Goal: Information Seeking & Learning: Learn about a topic

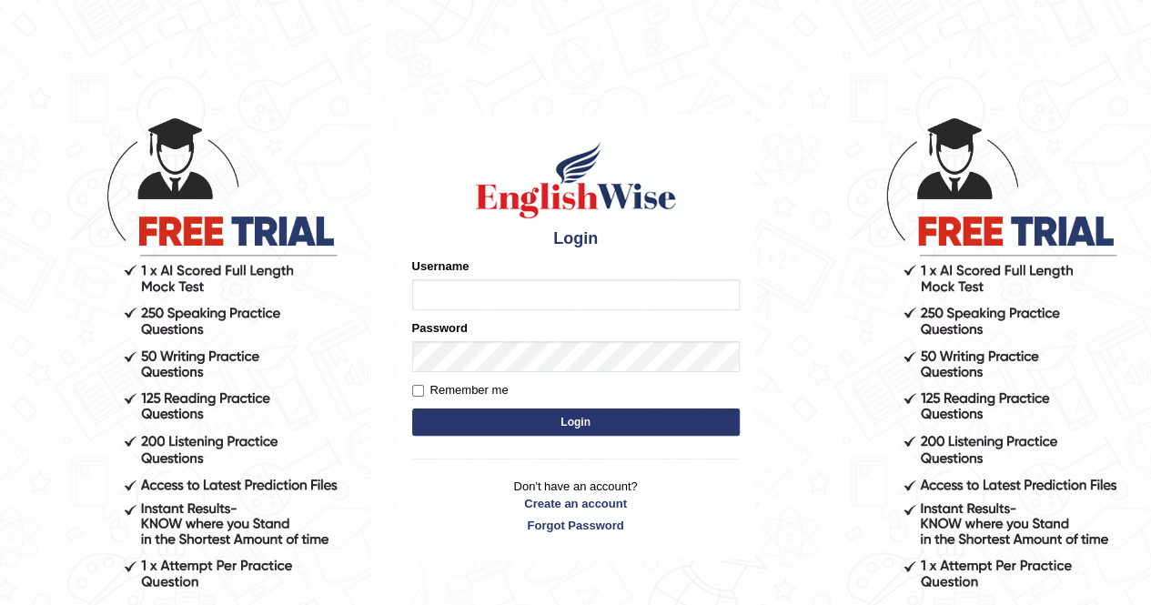
click at [440, 287] on input "Username" at bounding box center [576, 294] width 328 height 31
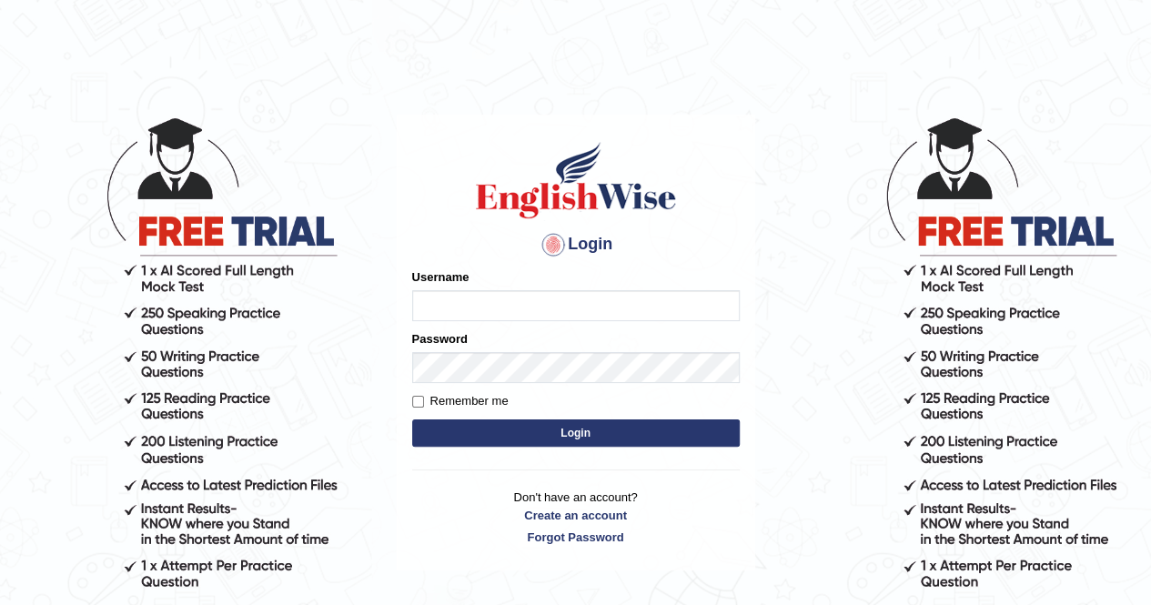
type input "Kiran1228"
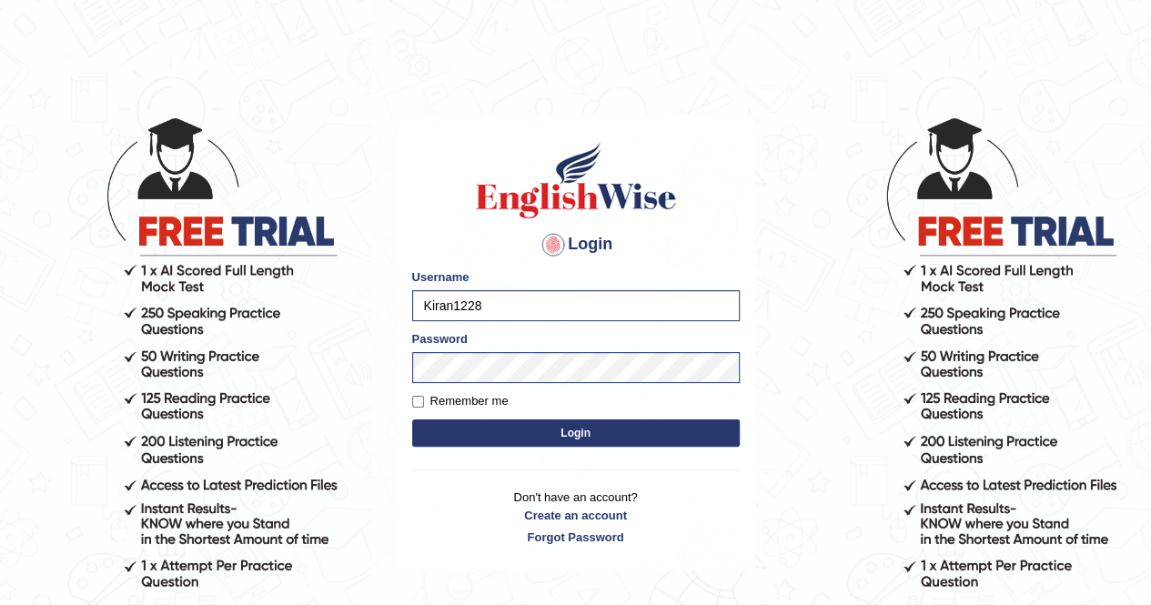
click at [555, 427] on button "Login" at bounding box center [576, 433] width 328 height 27
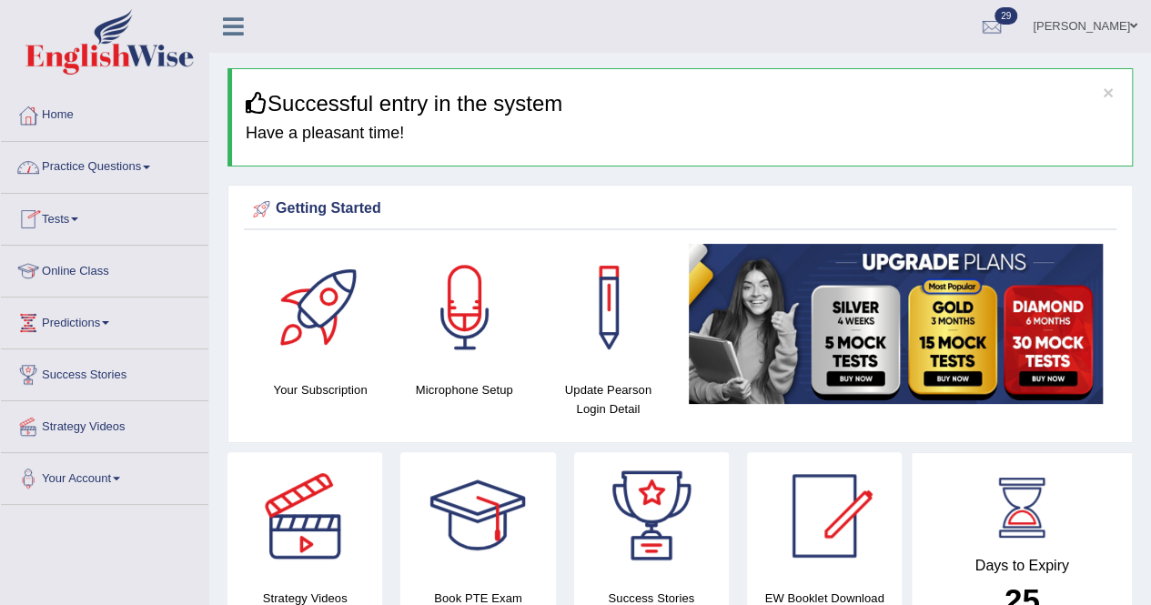
click at [95, 167] on link "Practice Questions" at bounding box center [105, 165] width 208 height 46
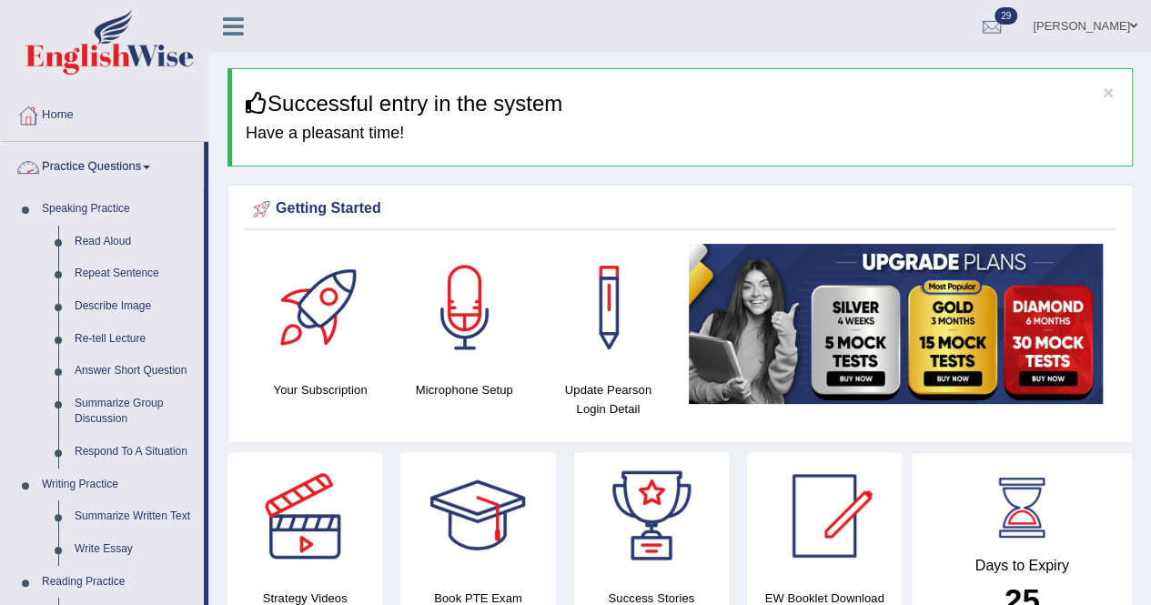
click at [139, 168] on link "Practice Questions" at bounding box center [102, 165] width 203 height 46
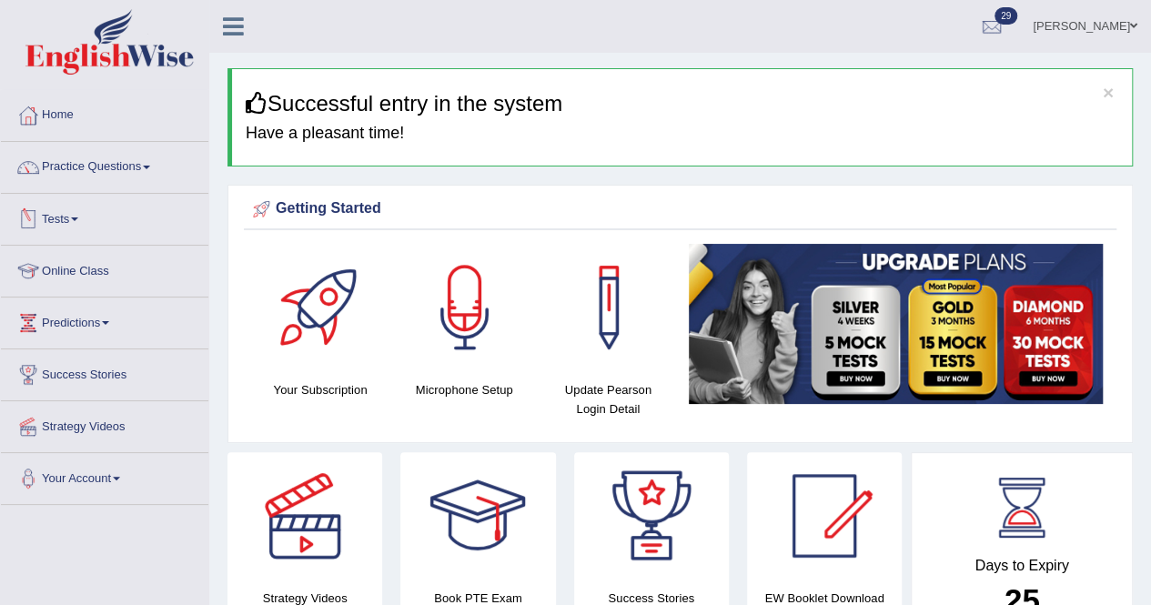
click at [76, 218] on link "Tests" at bounding box center [105, 217] width 208 height 46
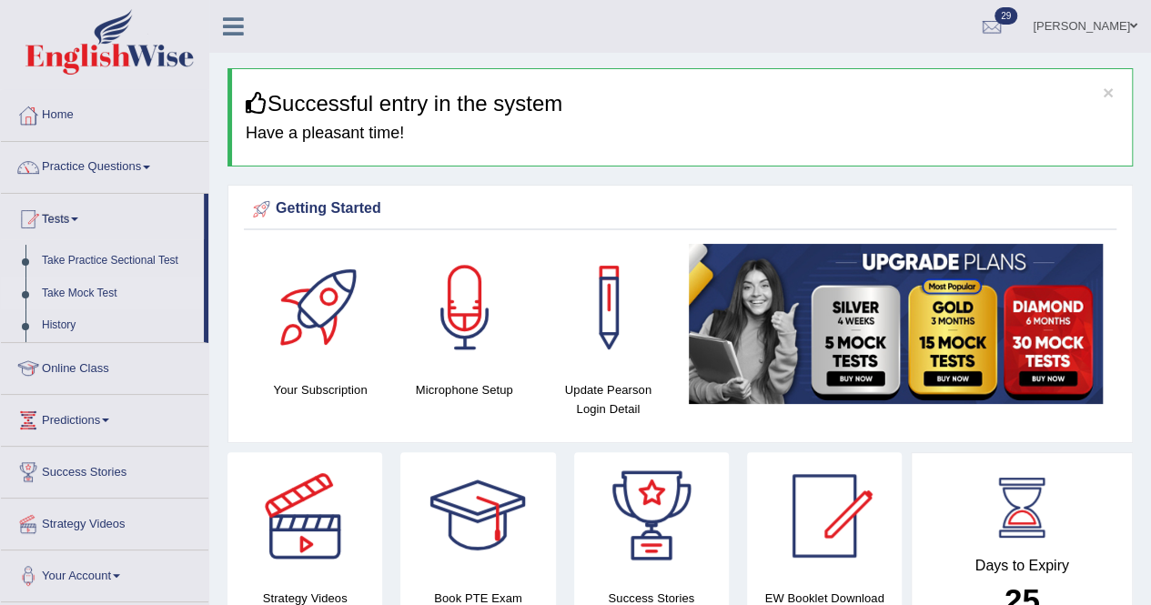
click at [78, 288] on link "Take Mock Test" at bounding box center [119, 294] width 170 height 33
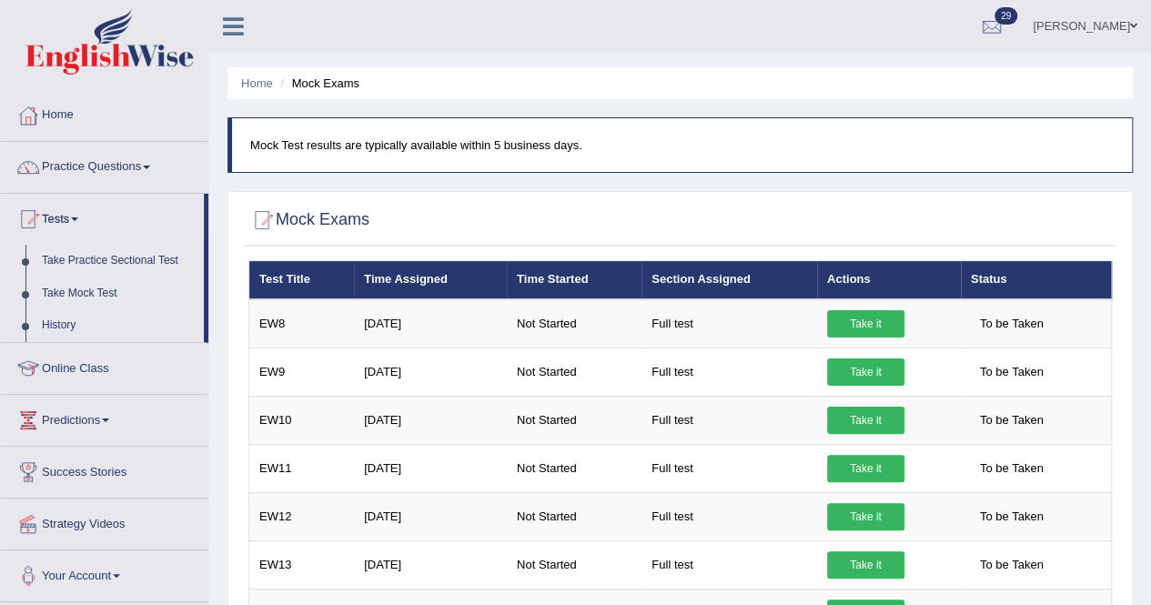
click at [106, 261] on link "Take Practice Sectional Test" at bounding box center [119, 261] width 170 height 33
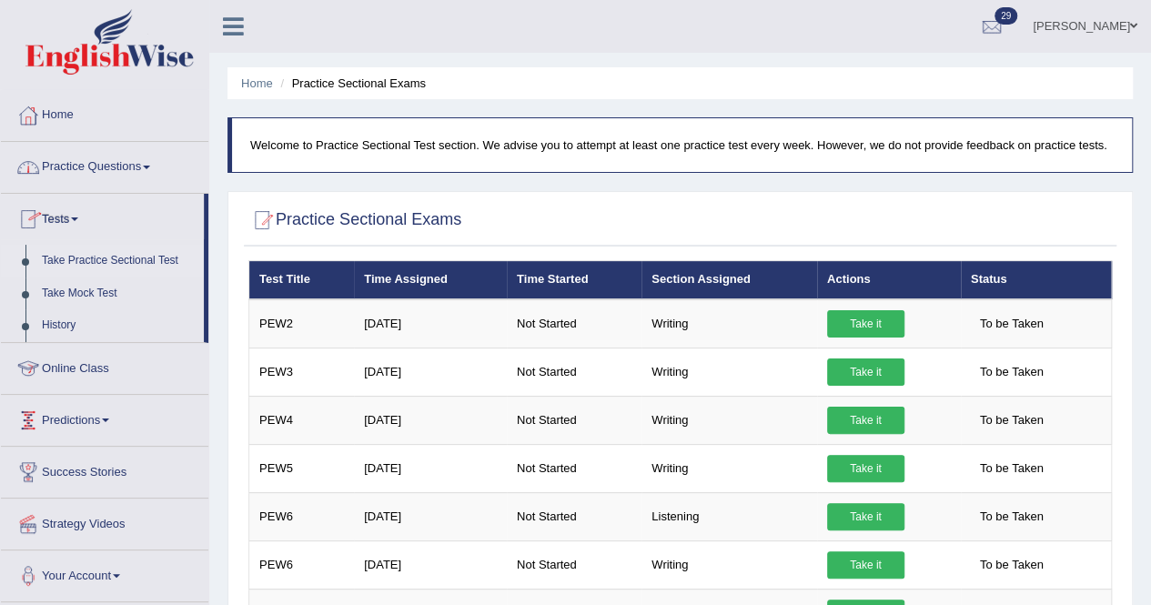
click at [95, 364] on link "Online Class" at bounding box center [105, 366] width 208 height 46
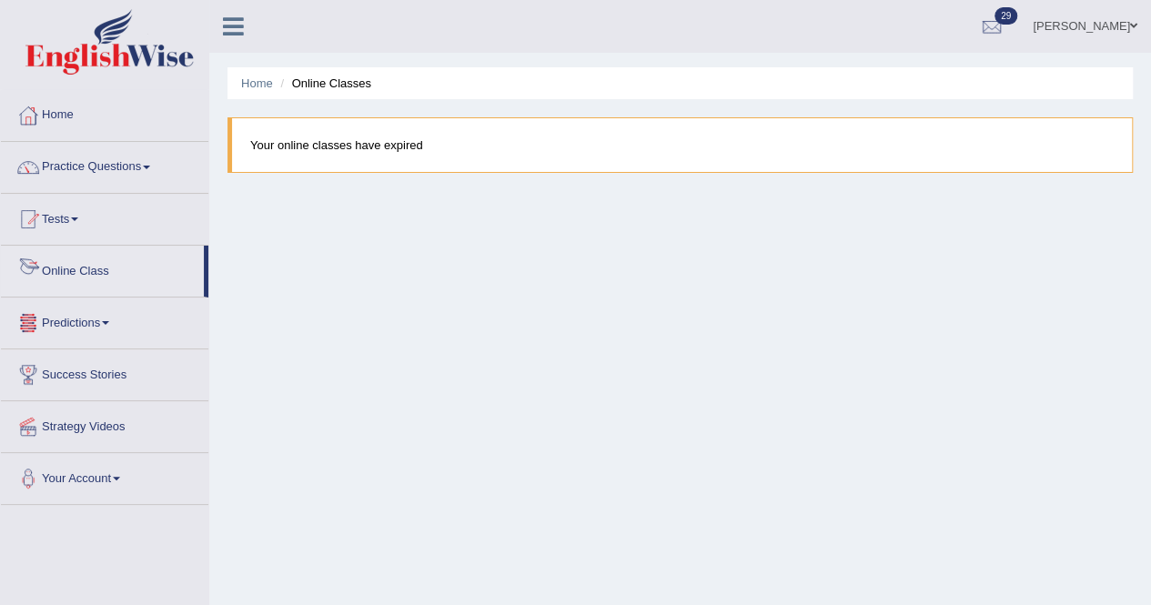
click at [83, 267] on link "Online Class" at bounding box center [102, 269] width 203 height 46
click at [87, 165] on link "Practice Questions" at bounding box center [105, 165] width 208 height 46
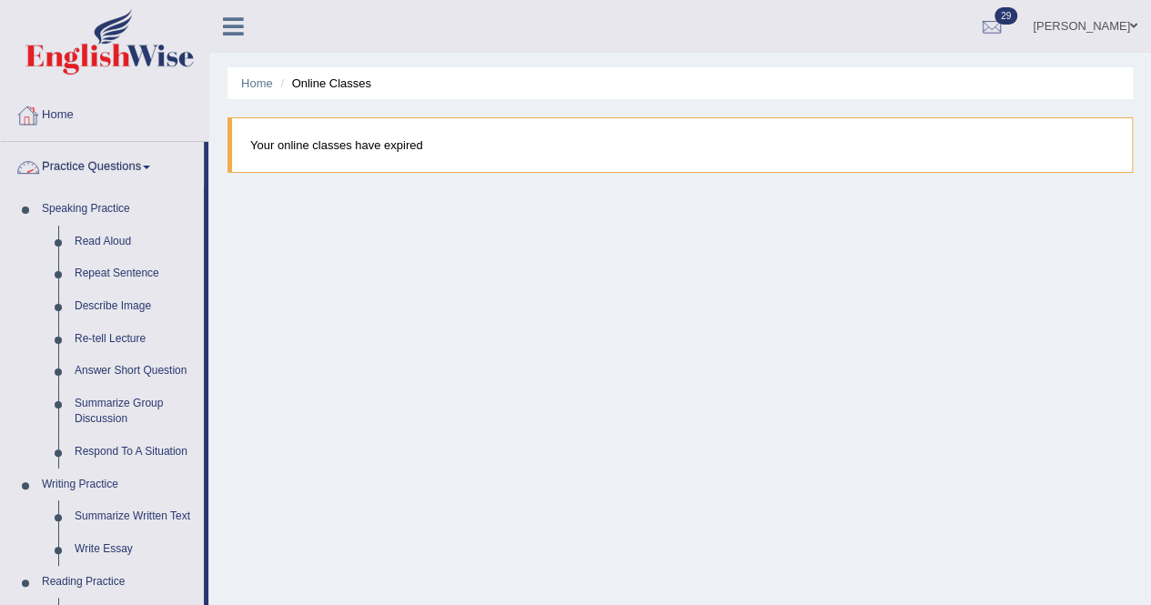
click at [106, 172] on link "Practice Questions" at bounding box center [102, 165] width 203 height 46
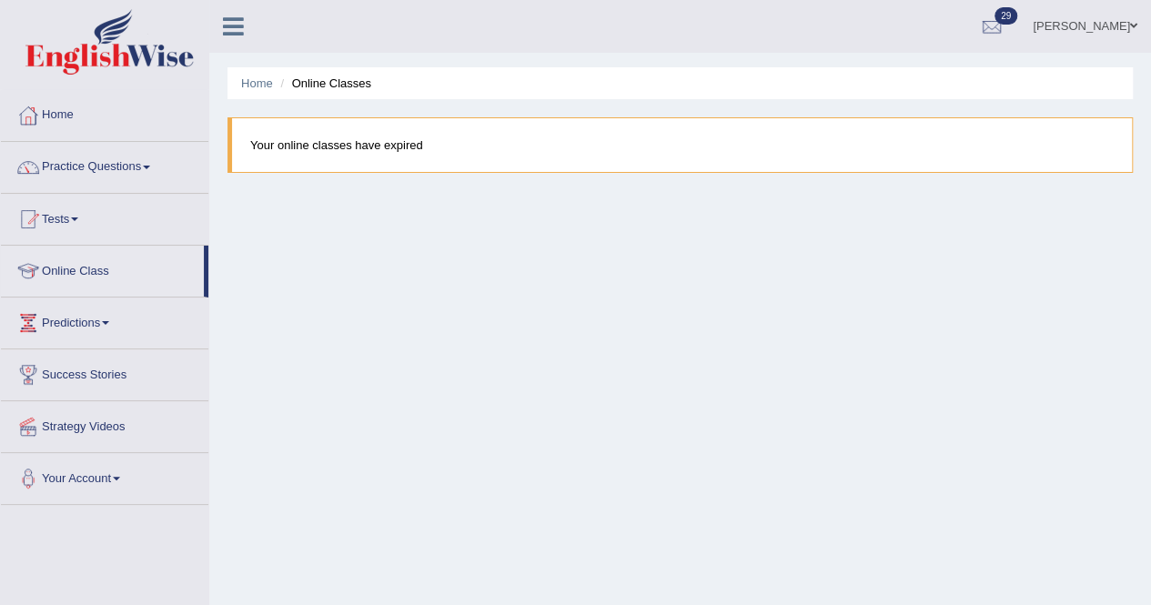
click at [78, 218] on span at bounding box center [74, 220] width 7 height 4
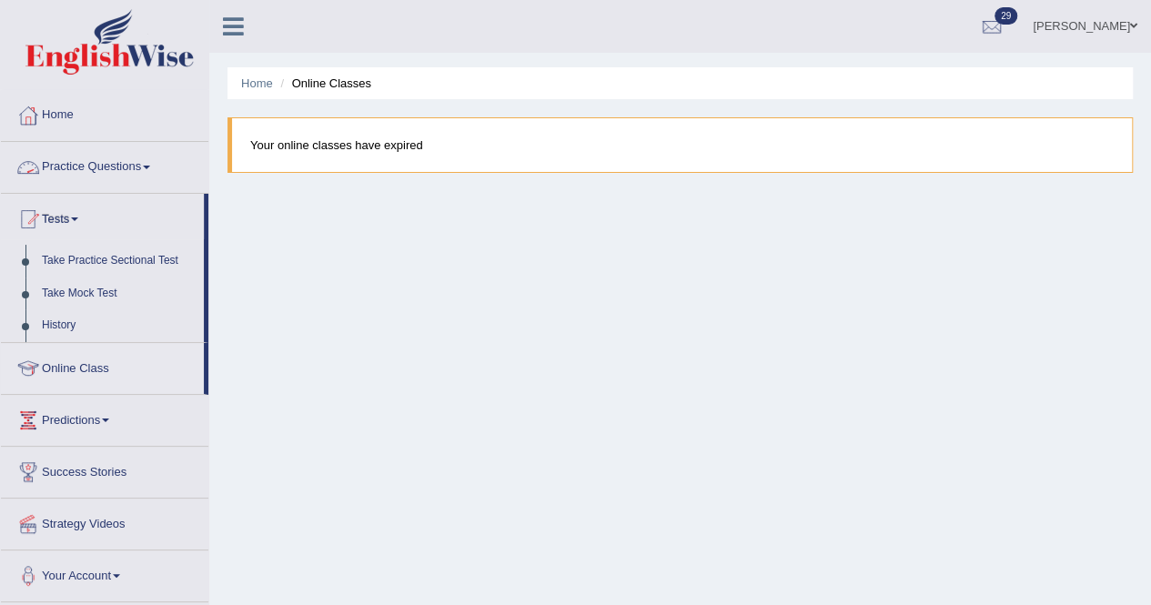
click at [79, 173] on link "Practice Questions" at bounding box center [105, 165] width 208 height 46
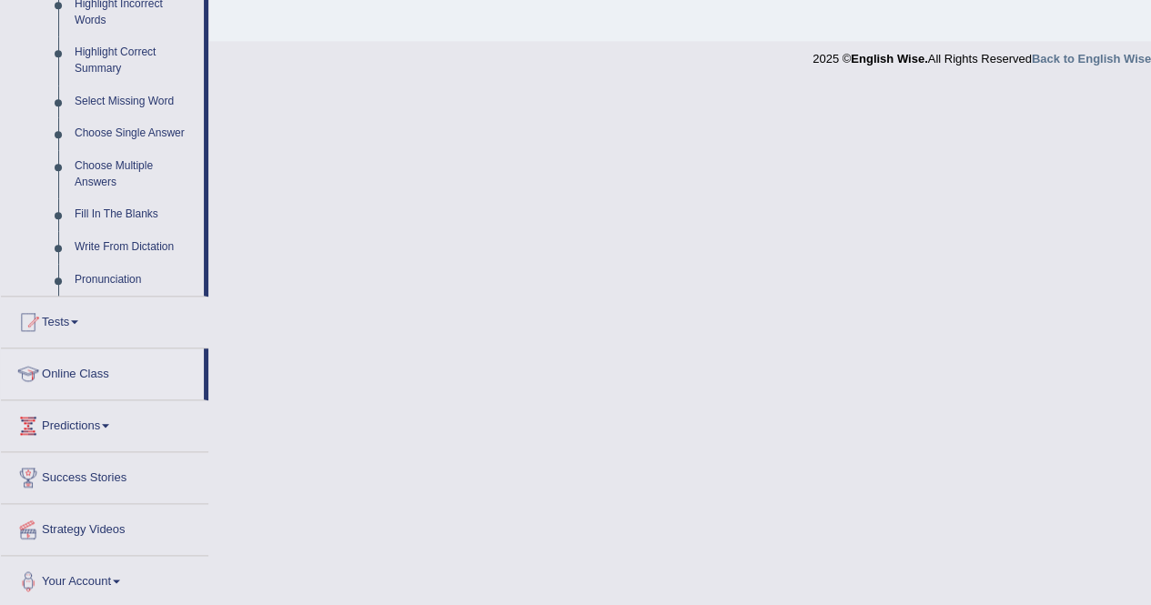
scroll to position [339, 0]
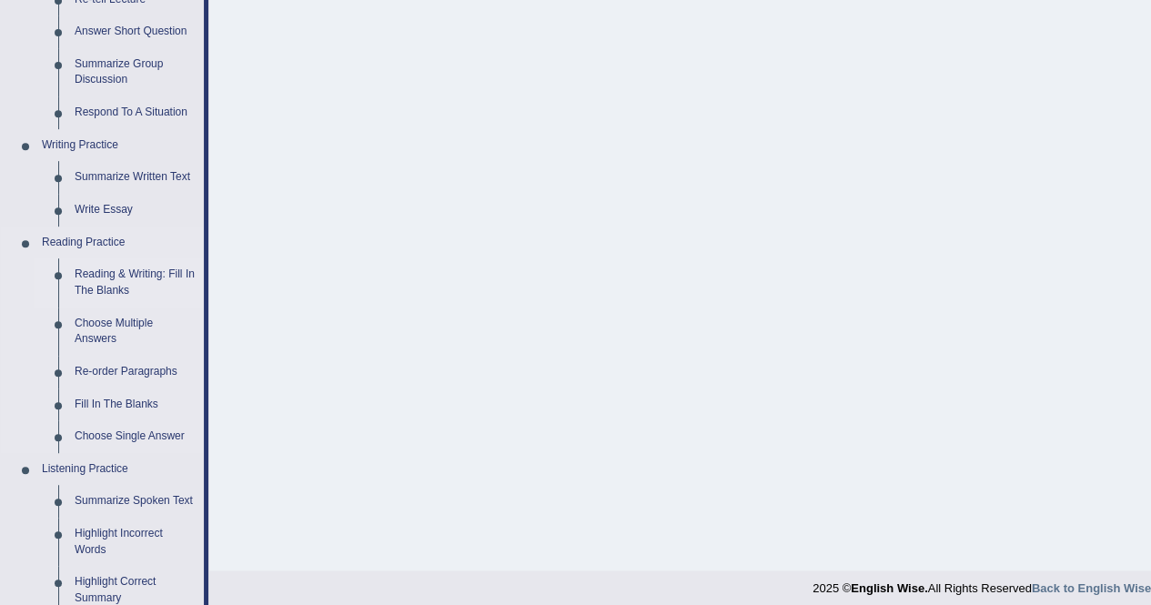
click at [126, 289] on link "Reading & Writing: Fill In The Blanks" at bounding box center [134, 282] width 137 height 48
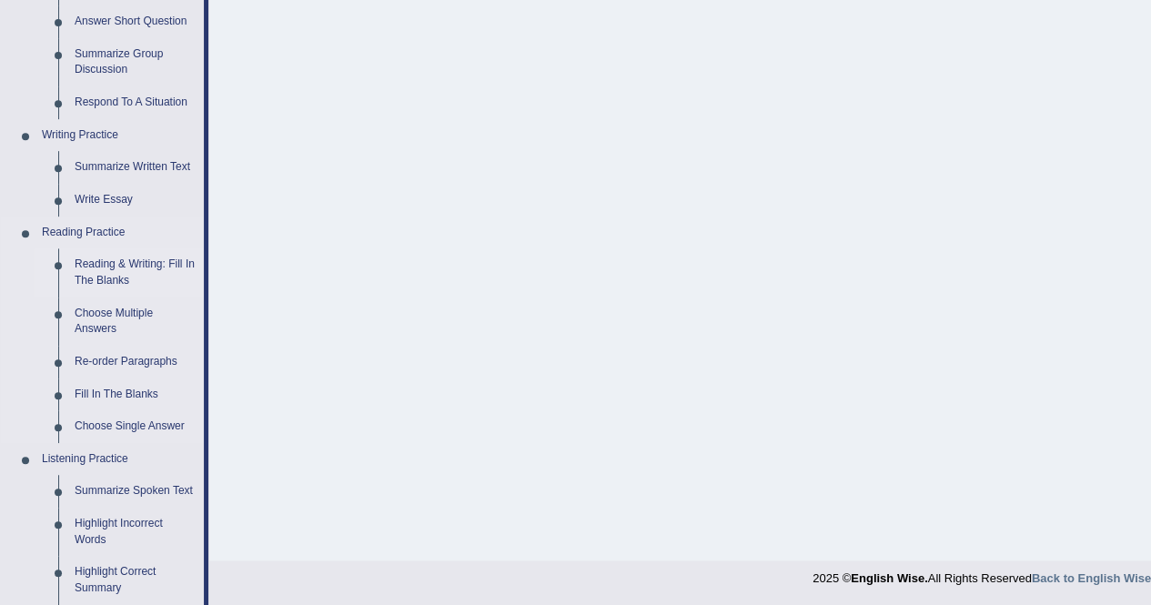
scroll to position [861, 0]
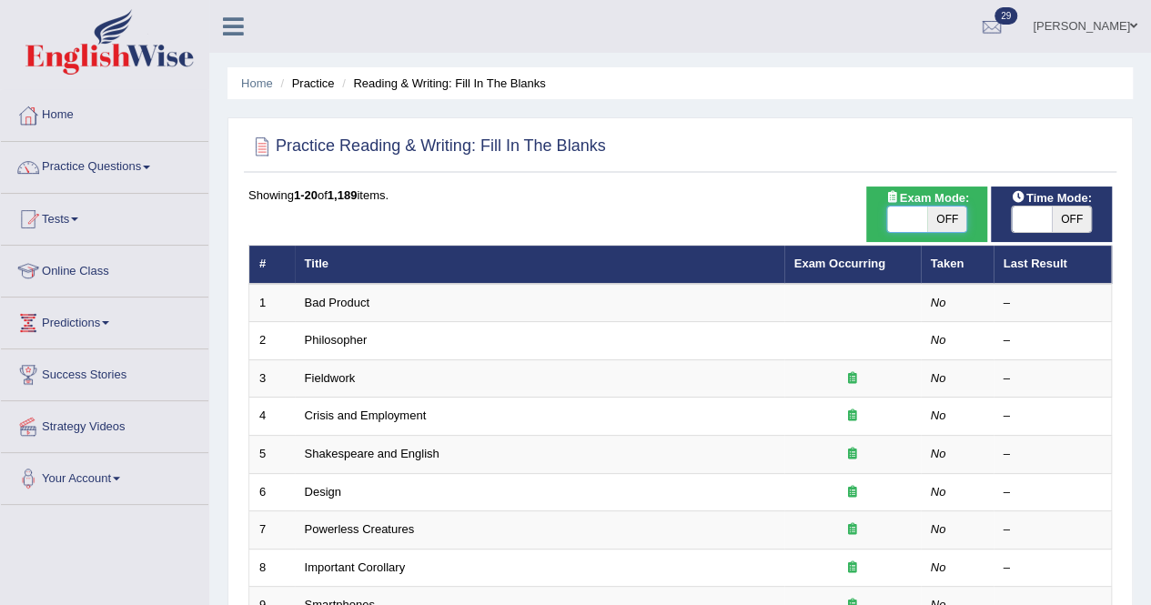
click at [919, 221] on span at bounding box center [907, 219] width 40 height 25
checkbox input "true"
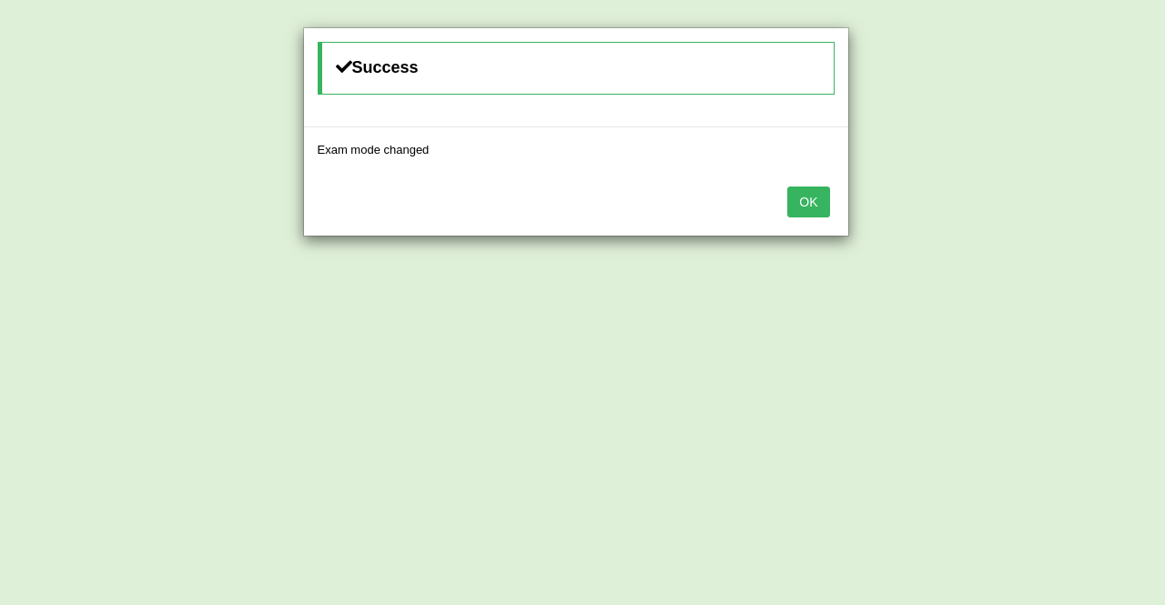
click at [814, 194] on button "OK" at bounding box center [808, 202] width 42 height 31
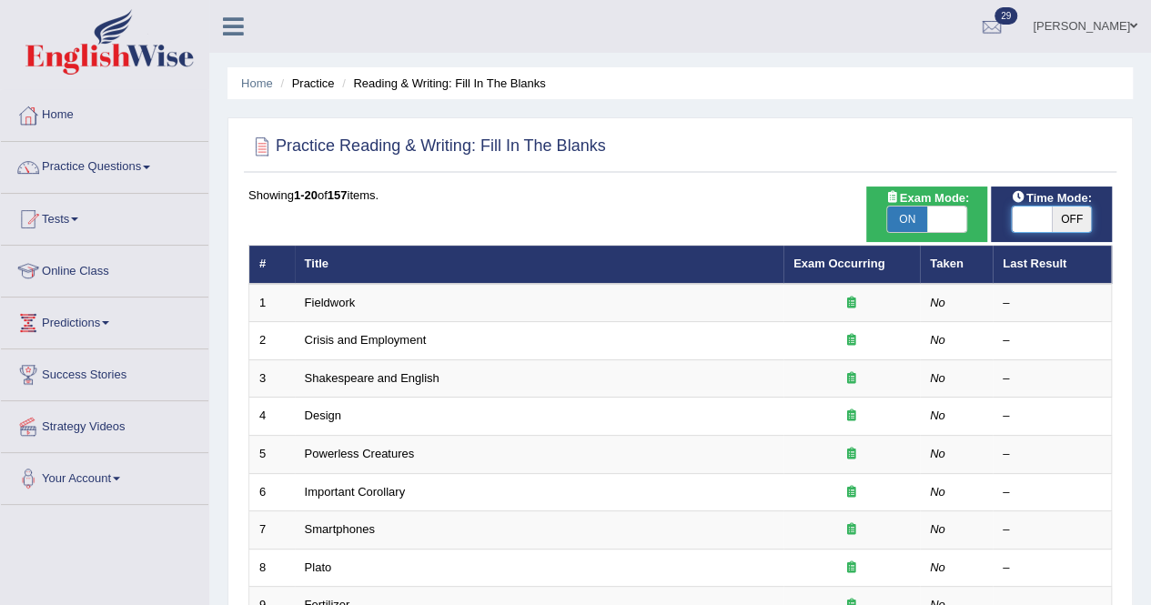
click at [1040, 228] on span at bounding box center [1032, 219] width 40 height 25
checkbox input "true"
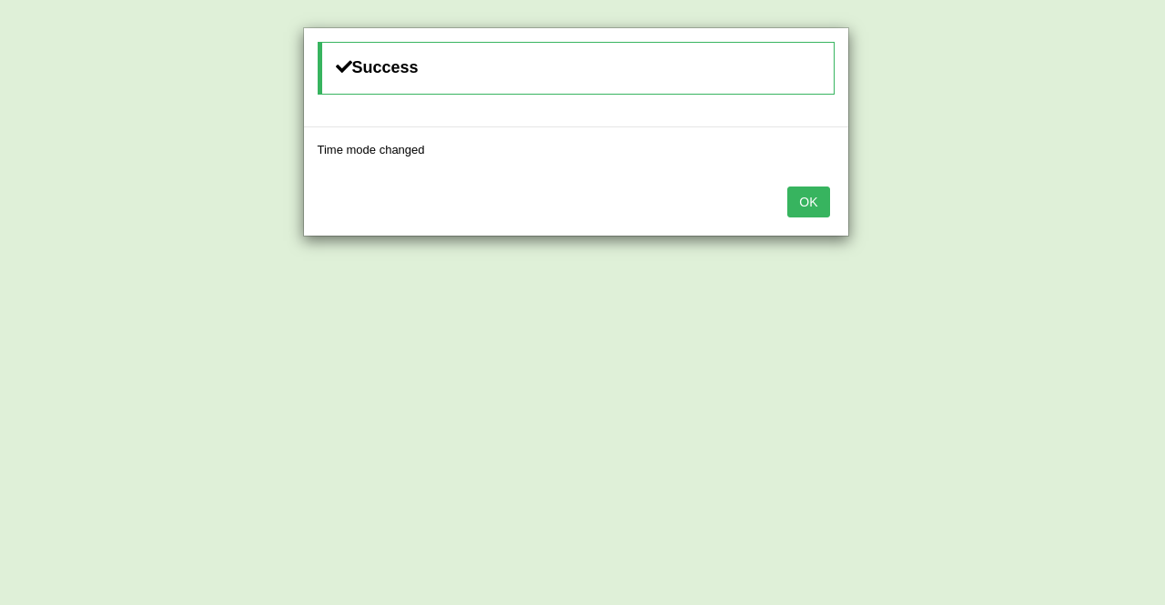
click at [814, 205] on button "OK" at bounding box center [808, 202] width 42 height 31
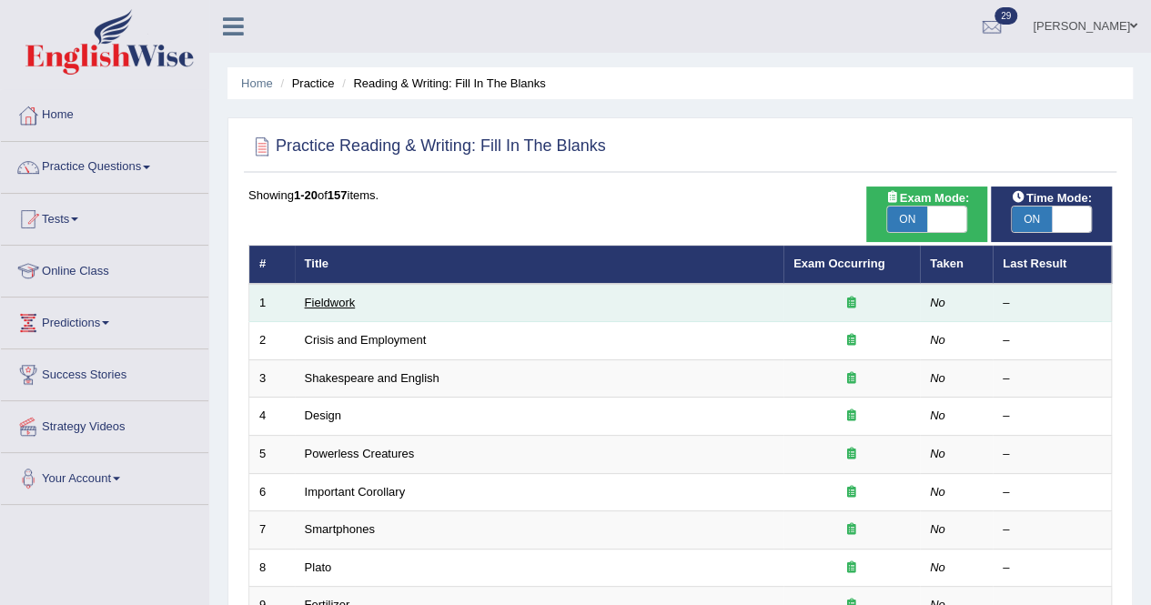
click at [346, 296] on link "Fieldwork" at bounding box center [330, 303] width 51 height 14
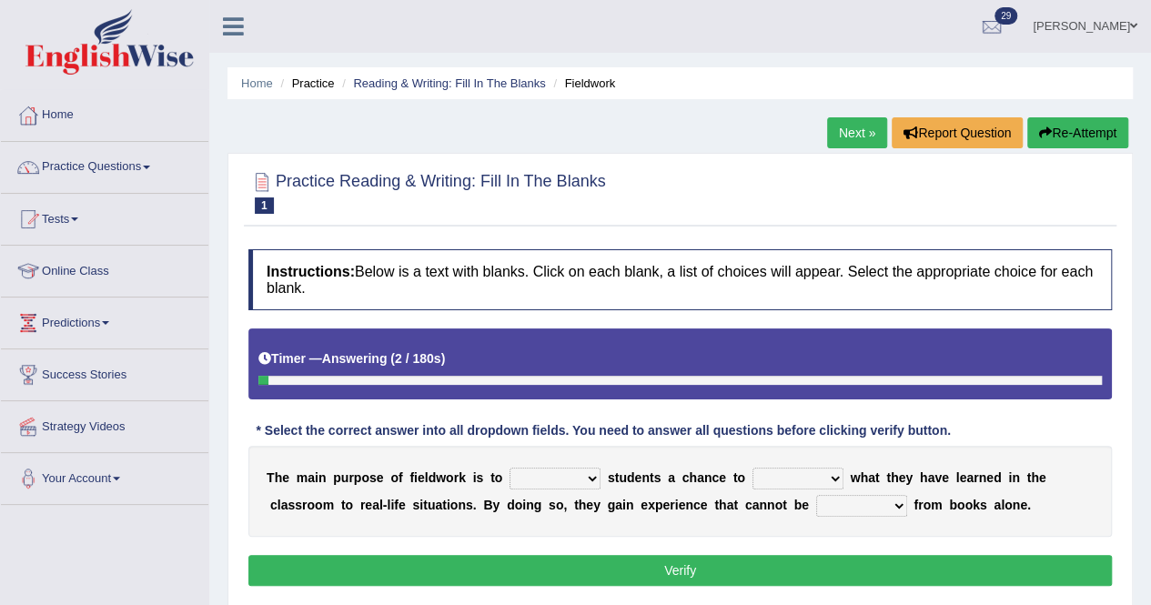
click at [590, 475] on select "resemble stow rave offer" at bounding box center [555, 479] width 91 height 22
select select "offer"
click at [510, 468] on select "resemble stow rave offer" at bounding box center [555, 479] width 91 height 22
click at [844, 473] on b at bounding box center [847, 478] width 7 height 15
click at [830, 476] on select "compare align apply dismount" at bounding box center [798, 479] width 91 height 22
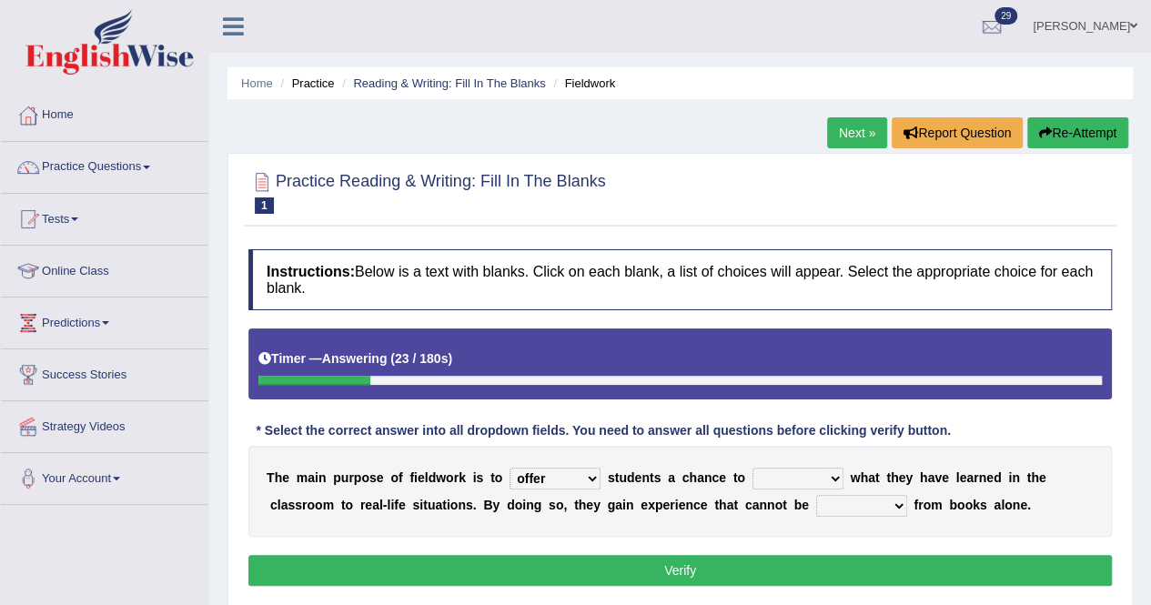
select select "compare"
click at [753, 468] on select "compare align apply dismount" at bounding box center [798, 479] width 91 height 22
click at [897, 510] on select "originated prepared obtained touted" at bounding box center [861, 506] width 91 height 22
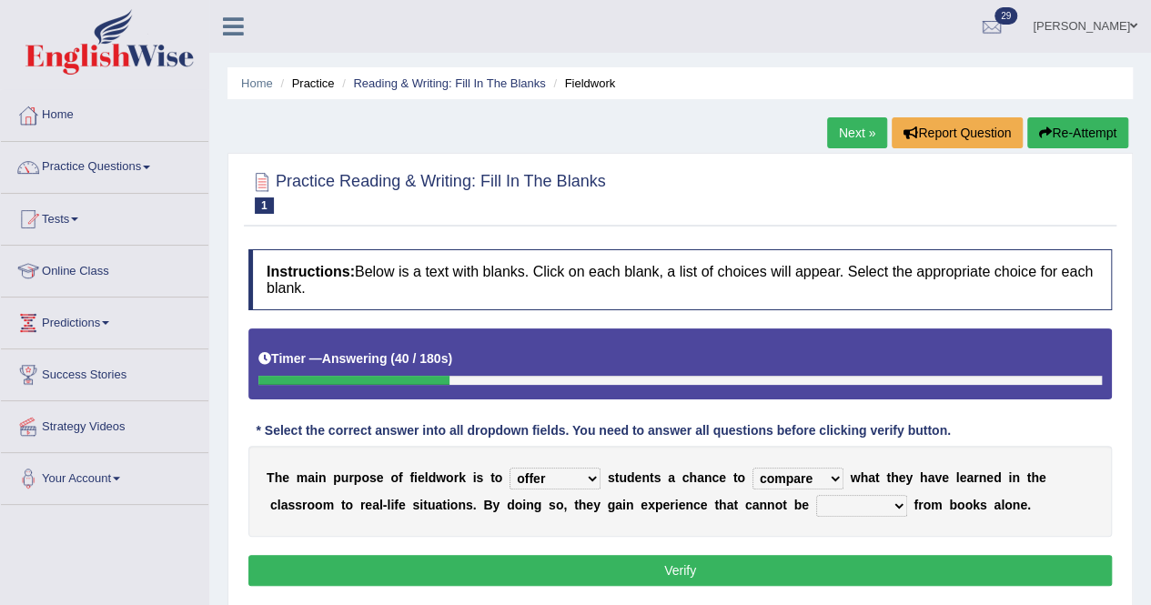
select select "obtained"
click at [816, 495] on select "originated prepared obtained touted" at bounding box center [861, 506] width 91 height 22
click at [752, 566] on button "Verify" at bounding box center [680, 570] width 864 height 31
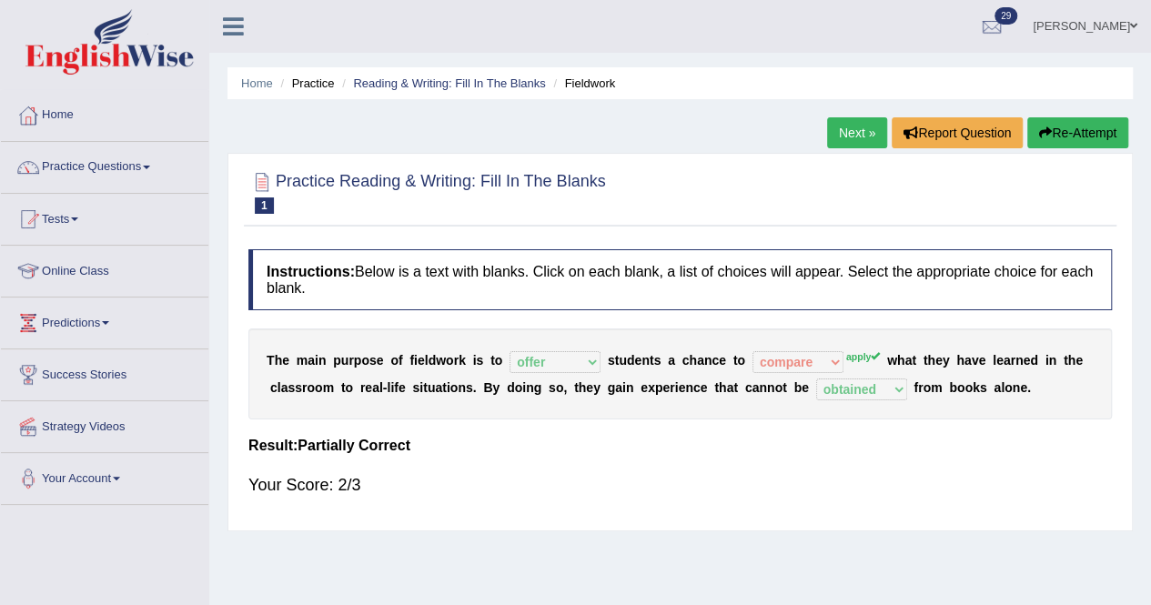
click at [851, 137] on link "Next »" at bounding box center [857, 132] width 60 height 31
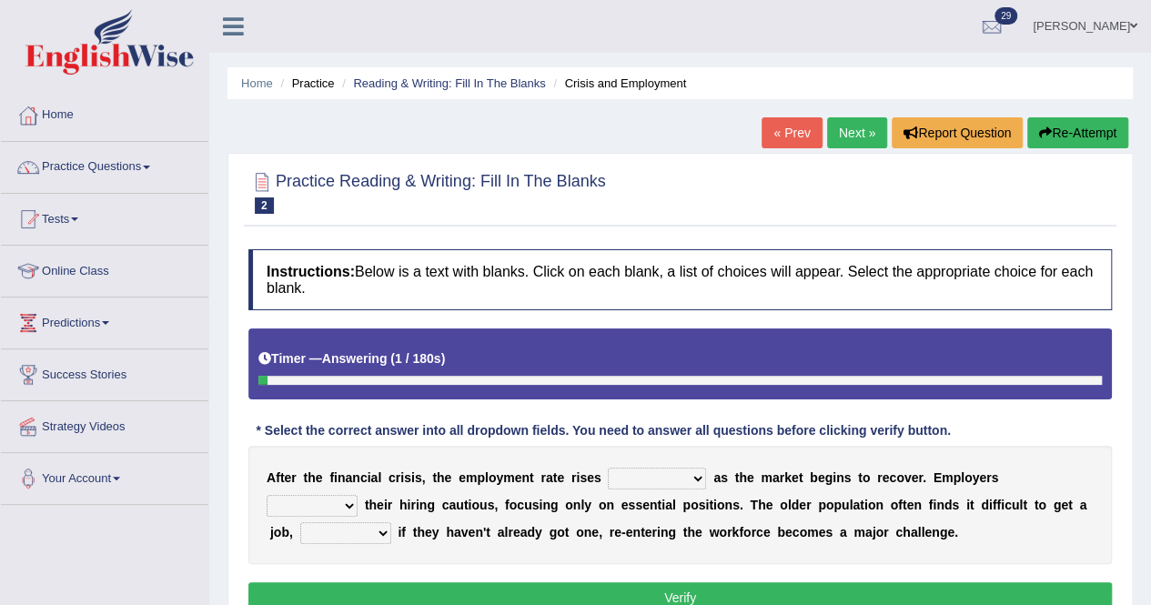
scroll to position [349, 0]
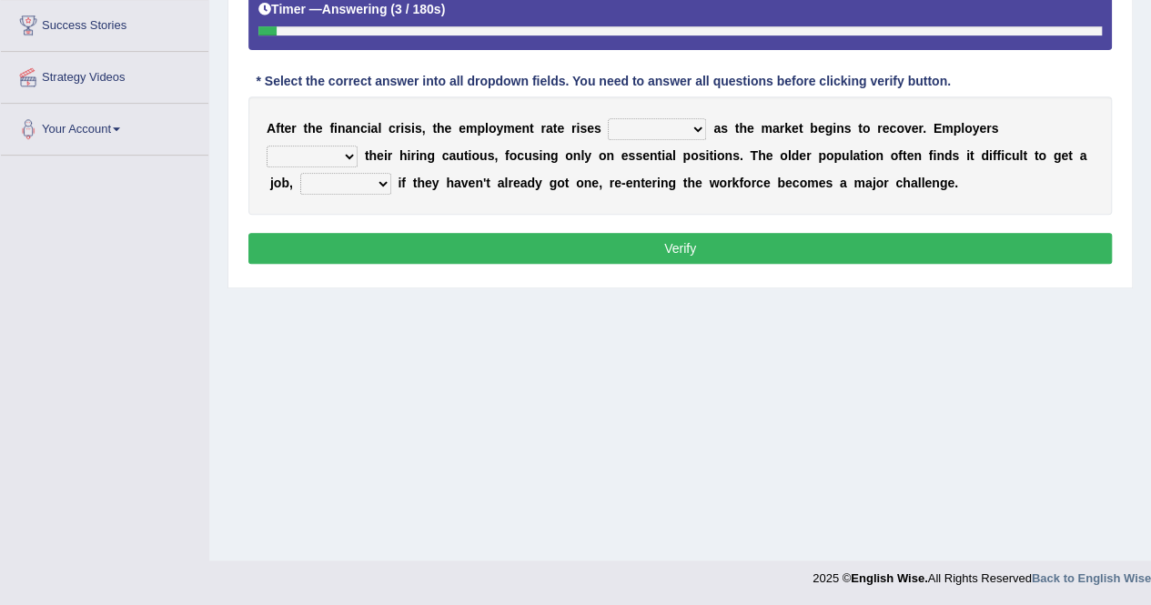
click at [694, 118] on select "normally conversely strenuously sharply" at bounding box center [657, 129] width 98 height 22
select select "sharply"
click at [608, 118] on select "normally conversely strenuously sharply" at bounding box center [657, 129] width 98 height 22
click at [353, 151] on select "keeping kept keep are kept" at bounding box center [312, 157] width 91 height 22
select select "are kept"
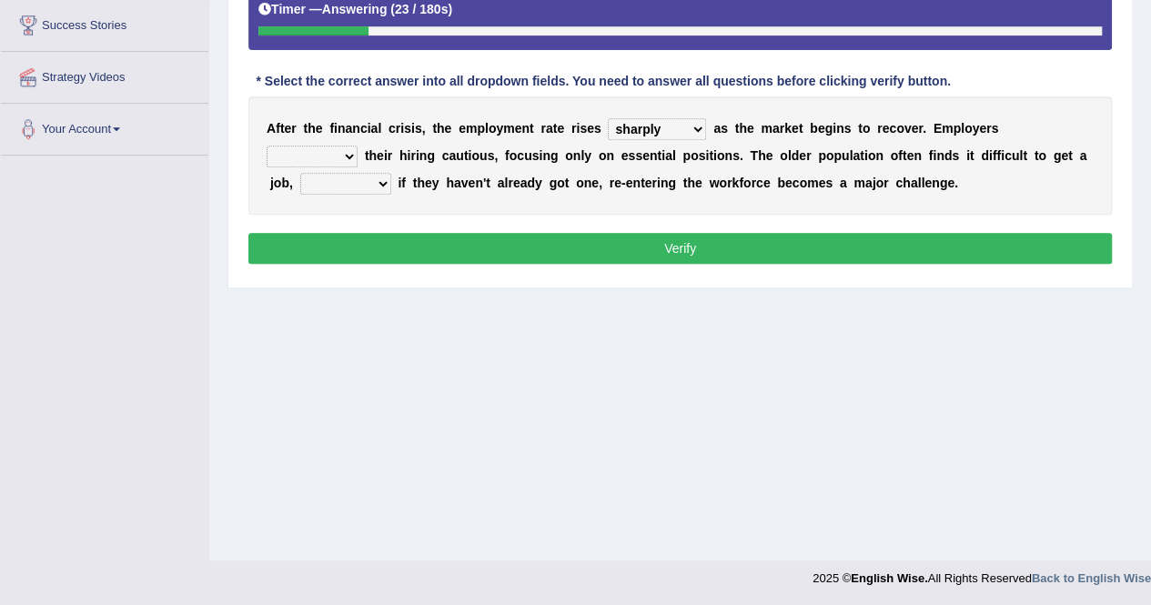
click at [267, 146] on select "keeping kept keep are kept" at bounding box center [312, 157] width 91 height 22
click at [378, 185] on select "although while then because" at bounding box center [345, 184] width 91 height 22
select select "although"
click at [300, 173] on select "although while then because" at bounding box center [345, 184] width 91 height 22
click at [506, 238] on button "Verify" at bounding box center [680, 248] width 864 height 31
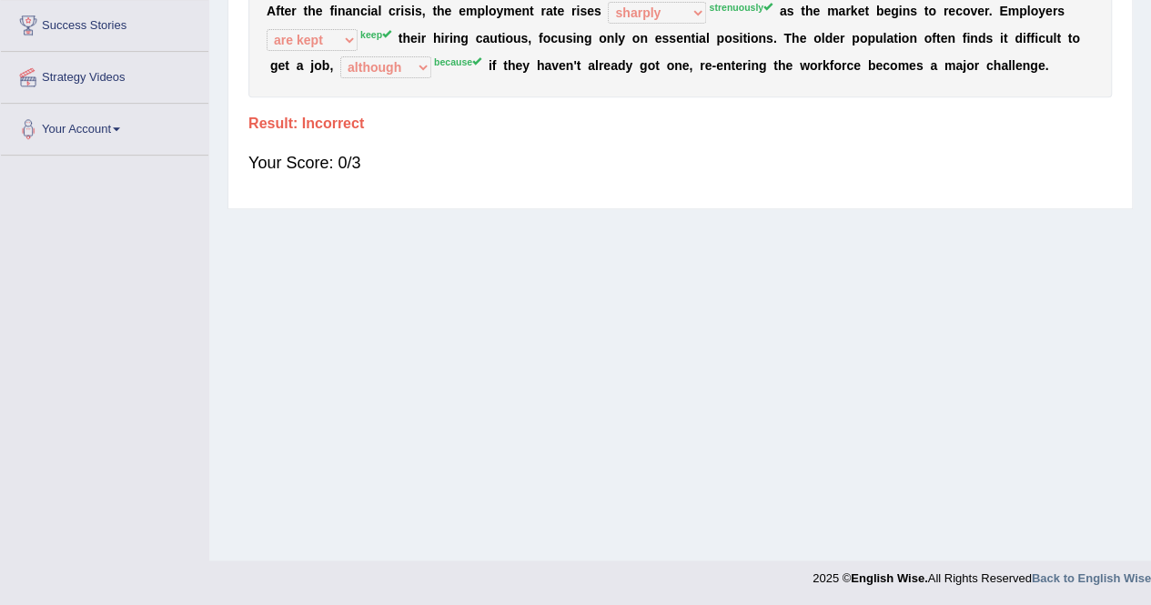
scroll to position [0, 0]
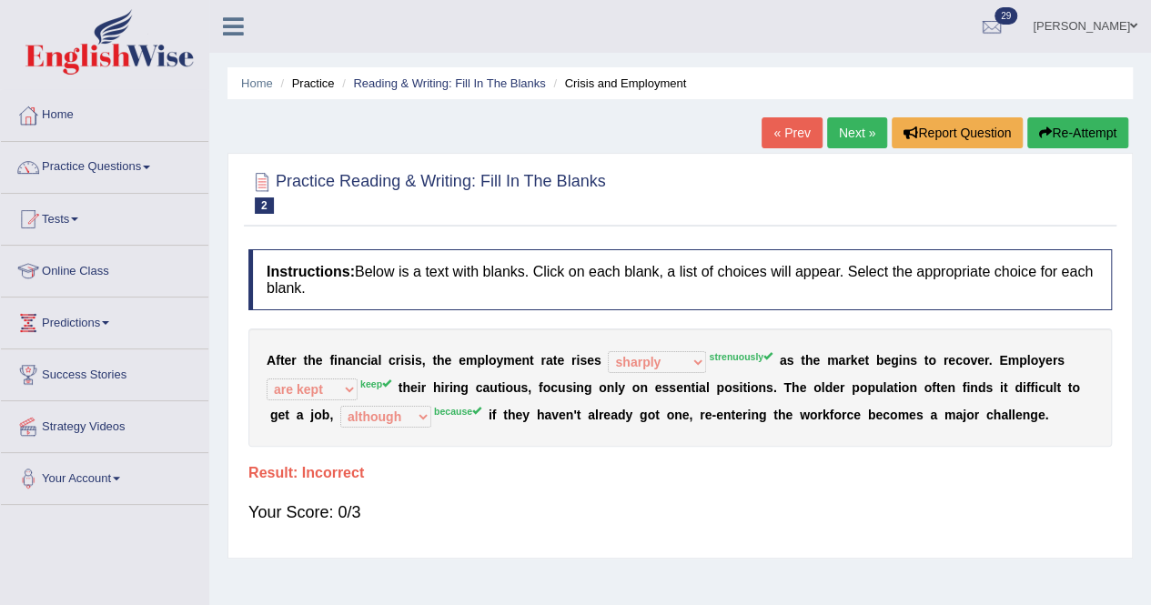
click at [1048, 121] on button "Re-Attempt" at bounding box center [1078, 132] width 101 height 31
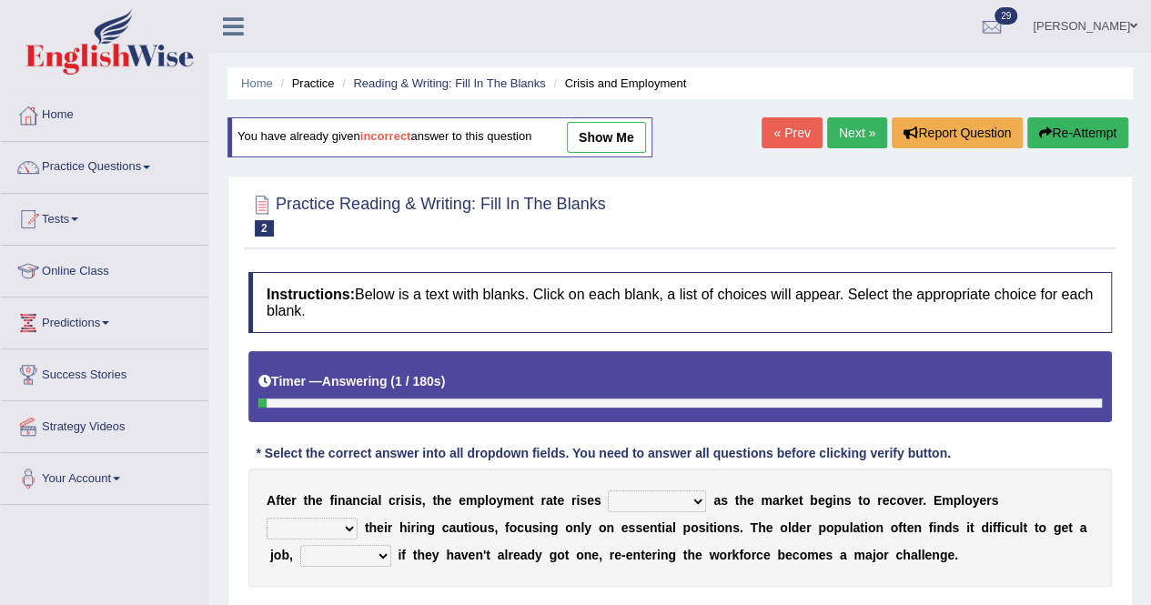
click at [699, 501] on select "normally conversely strenuously sharply" at bounding box center [657, 502] width 98 height 22
select select "strenuously"
click at [608, 491] on select "normally conversely strenuously sharply" at bounding box center [657, 502] width 98 height 22
click at [355, 527] on select "keeping kept keep are kept" at bounding box center [312, 529] width 91 height 22
select select "kept"
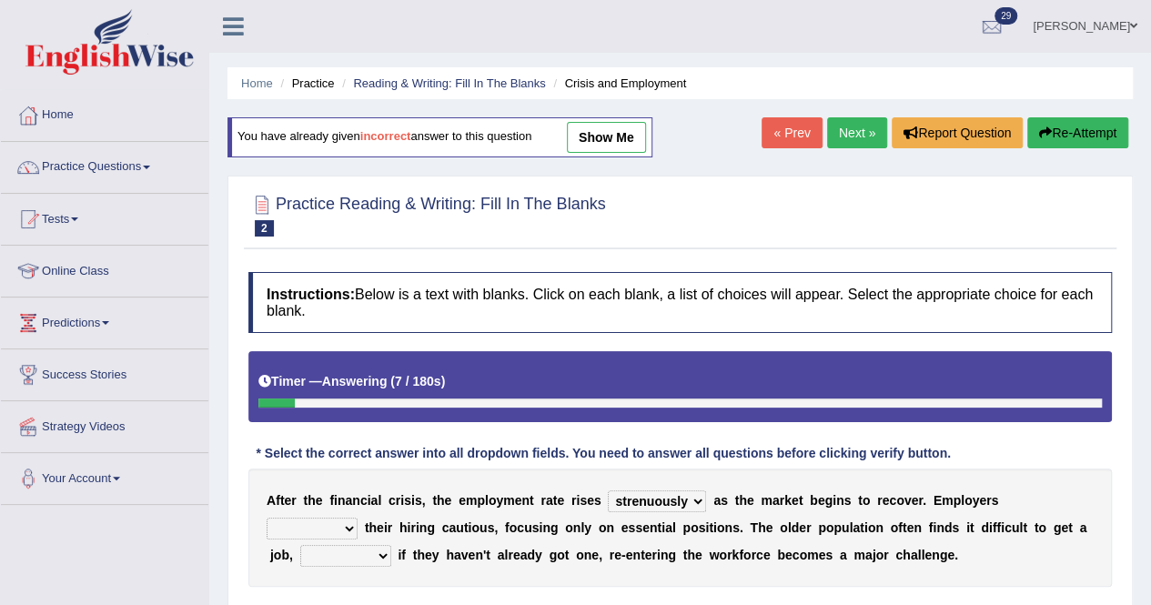
click at [267, 518] on select "keeping kept keep are kept" at bounding box center [312, 529] width 91 height 22
click at [382, 554] on select "although while then because" at bounding box center [345, 556] width 91 height 22
select select "because"
click at [300, 545] on select "although while then because" at bounding box center [345, 556] width 91 height 22
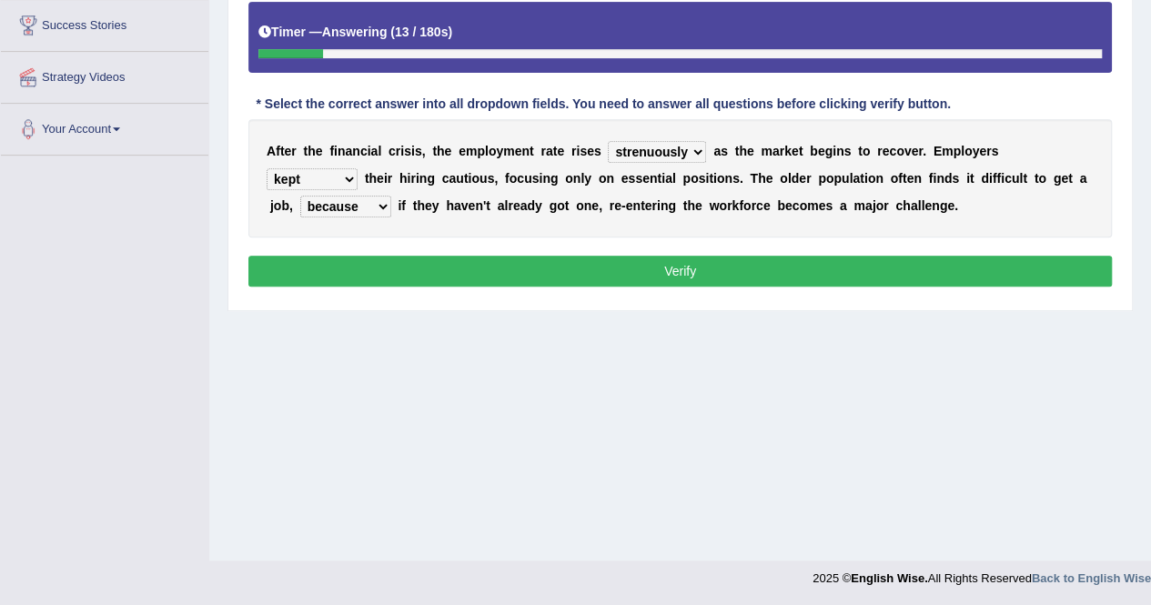
click at [679, 267] on button "Verify" at bounding box center [680, 271] width 864 height 31
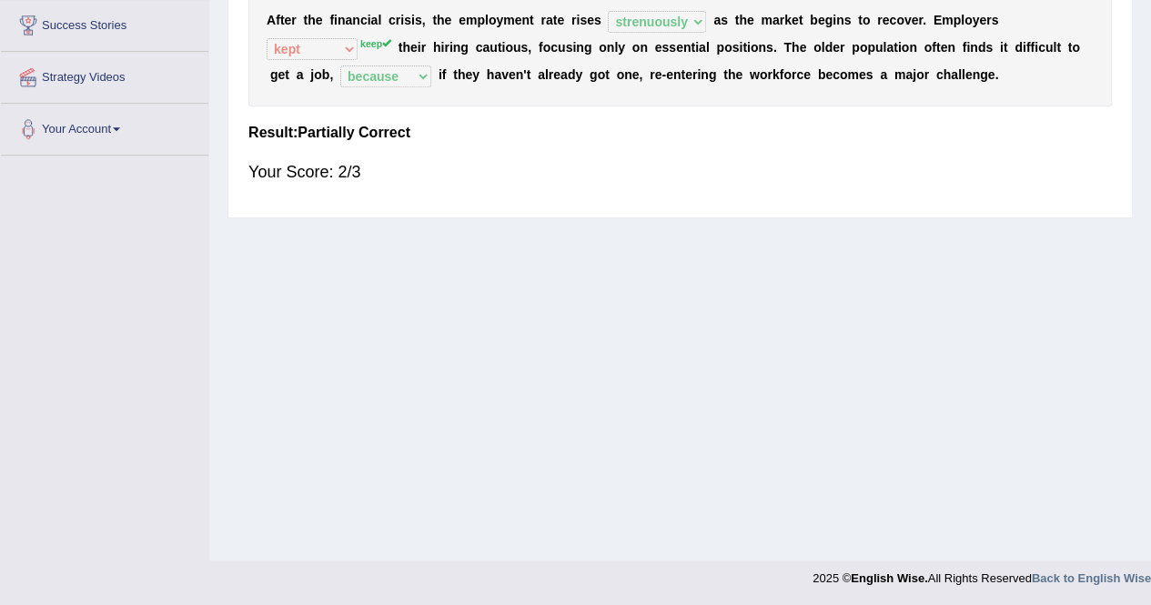
scroll to position [0, 0]
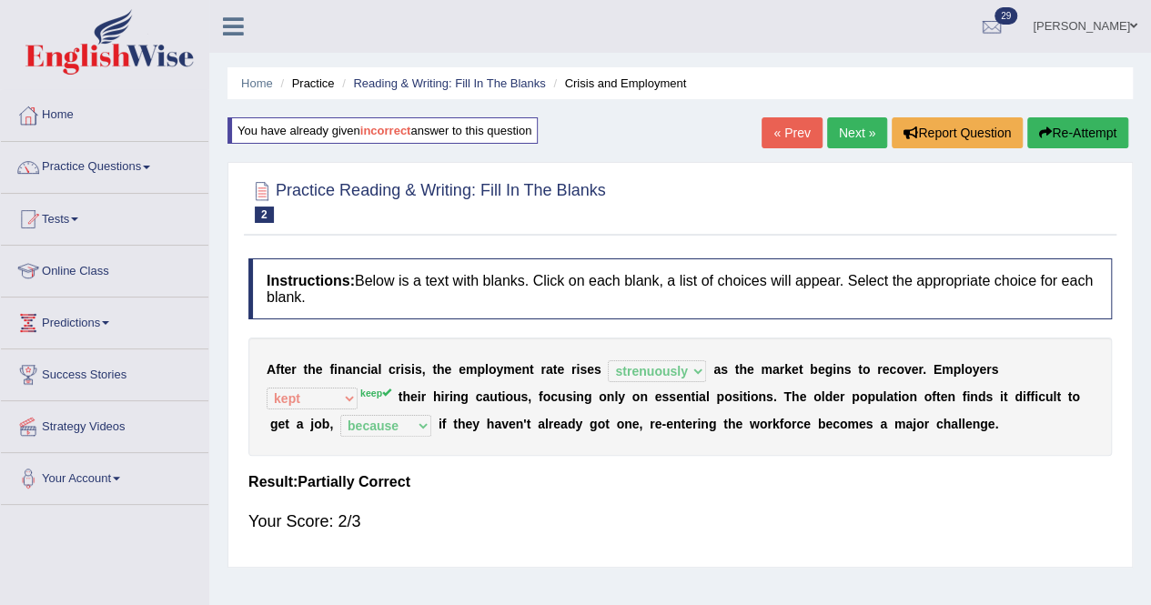
click at [843, 132] on link "Next »" at bounding box center [857, 132] width 60 height 31
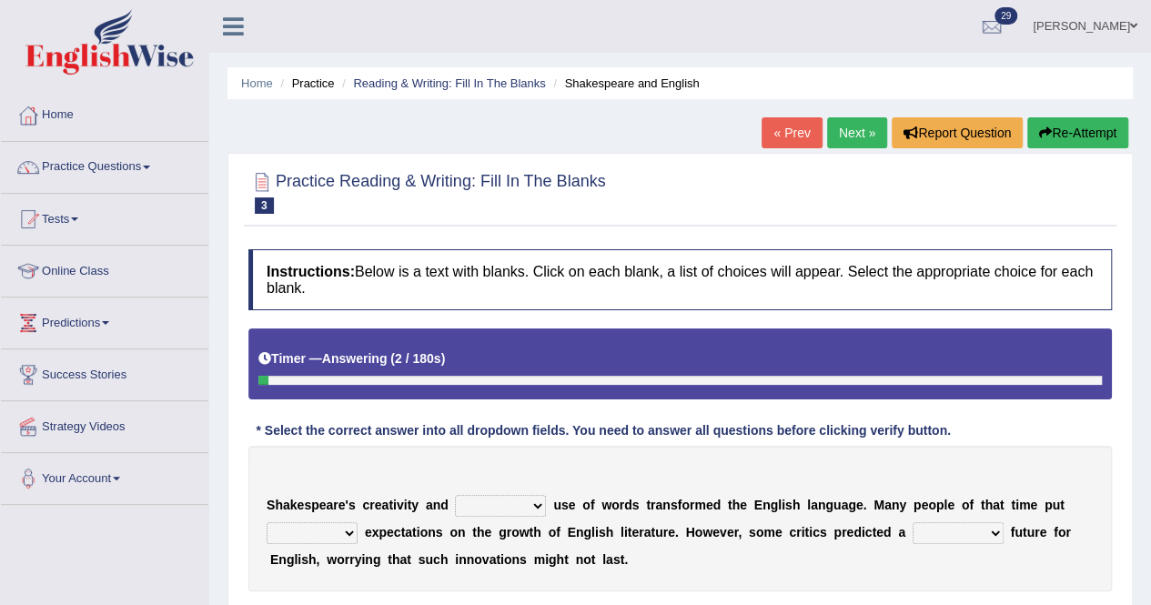
scroll to position [349, 0]
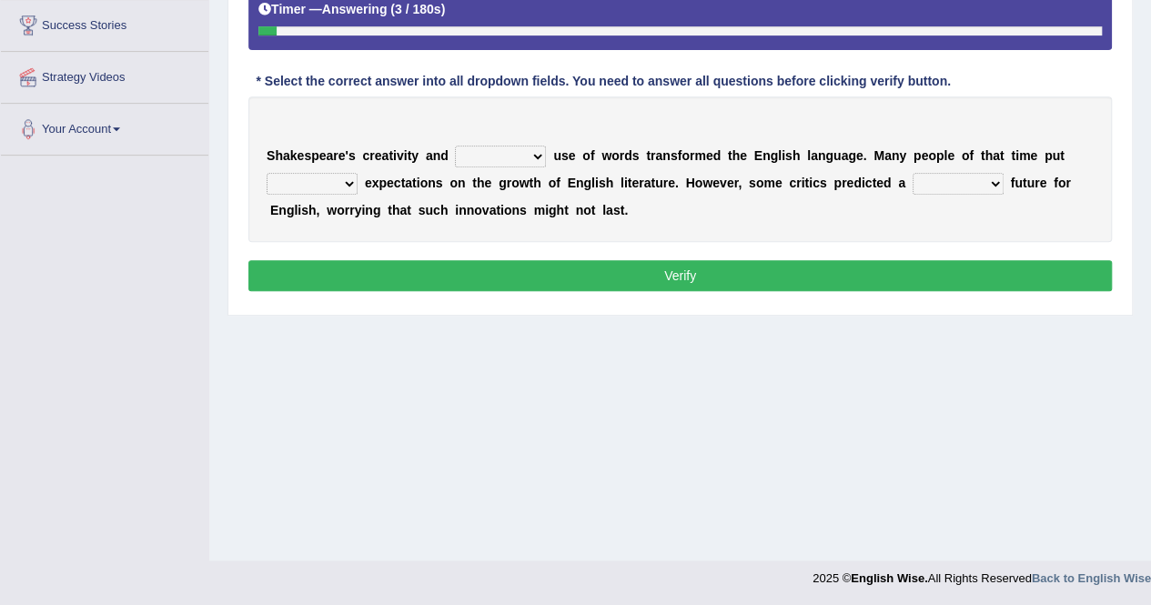
click at [542, 154] on select "idealized intensive fancied inventive" at bounding box center [500, 157] width 91 height 22
select select "idealized"
click at [455, 146] on select "idealized intensive fancied inventive" at bounding box center [500, 157] width 91 height 22
click at [348, 179] on select "wide much high more" at bounding box center [312, 184] width 91 height 22
select select "high"
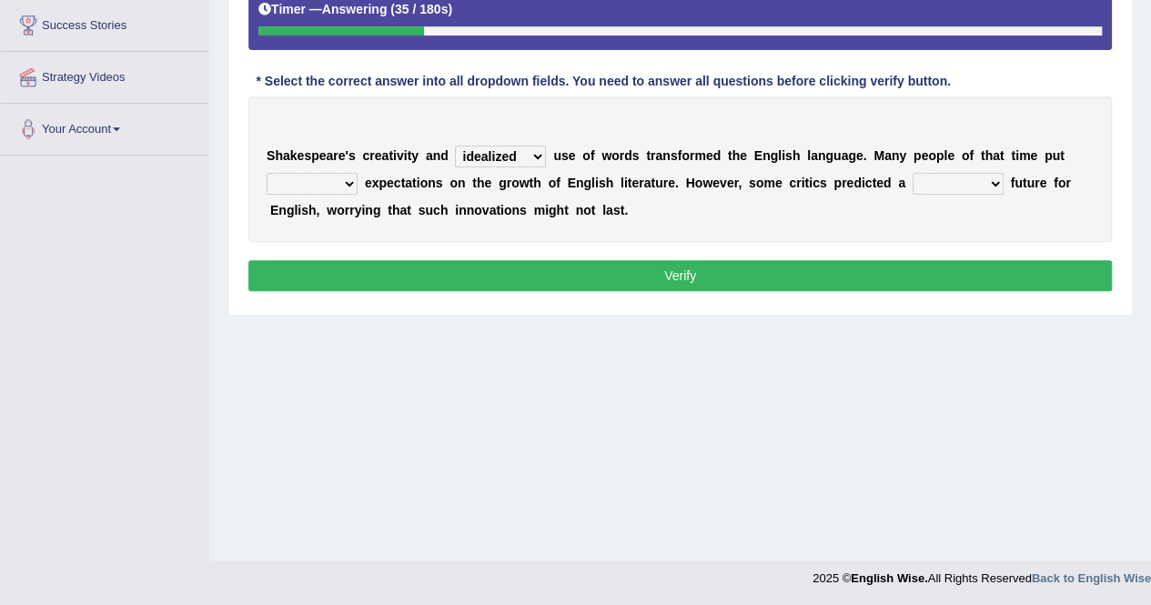
click at [267, 173] on select "wide much high more" at bounding box center [312, 184] width 91 height 22
click at [996, 179] on select "monetary promising irresistible daunting" at bounding box center [958, 184] width 91 height 22
select select "irresistible"
click at [913, 173] on select "monetary promising irresistible daunting" at bounding box center [958, 184] width 91 height 22
click at [936, 281] on button "Verify" at bounding box center [680, 275] width 864 height 31
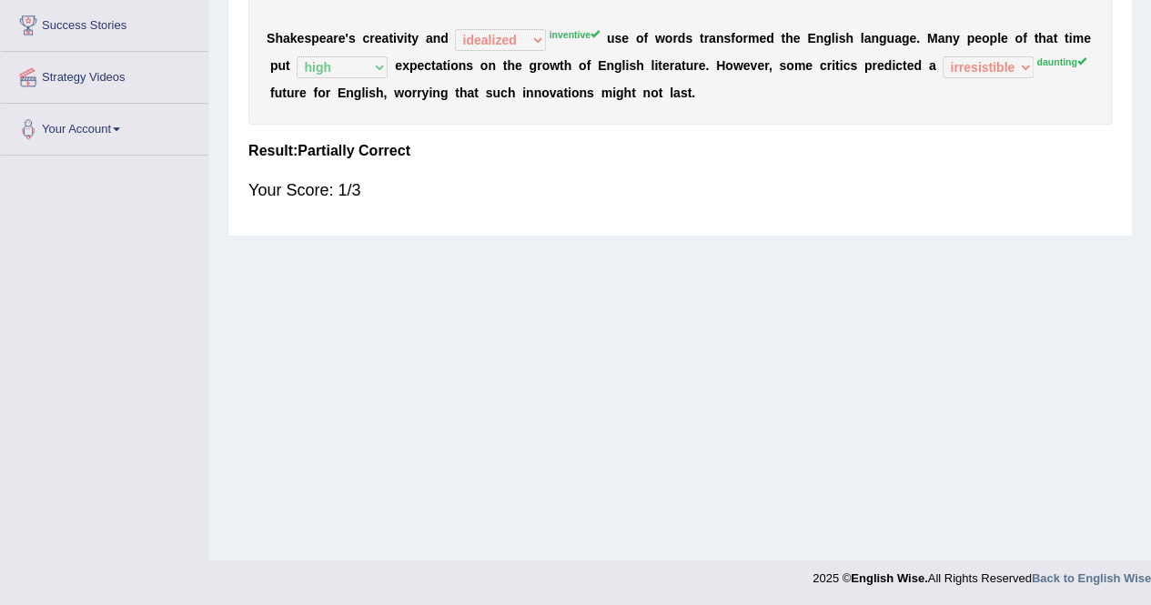
scroll to position [0, 0]
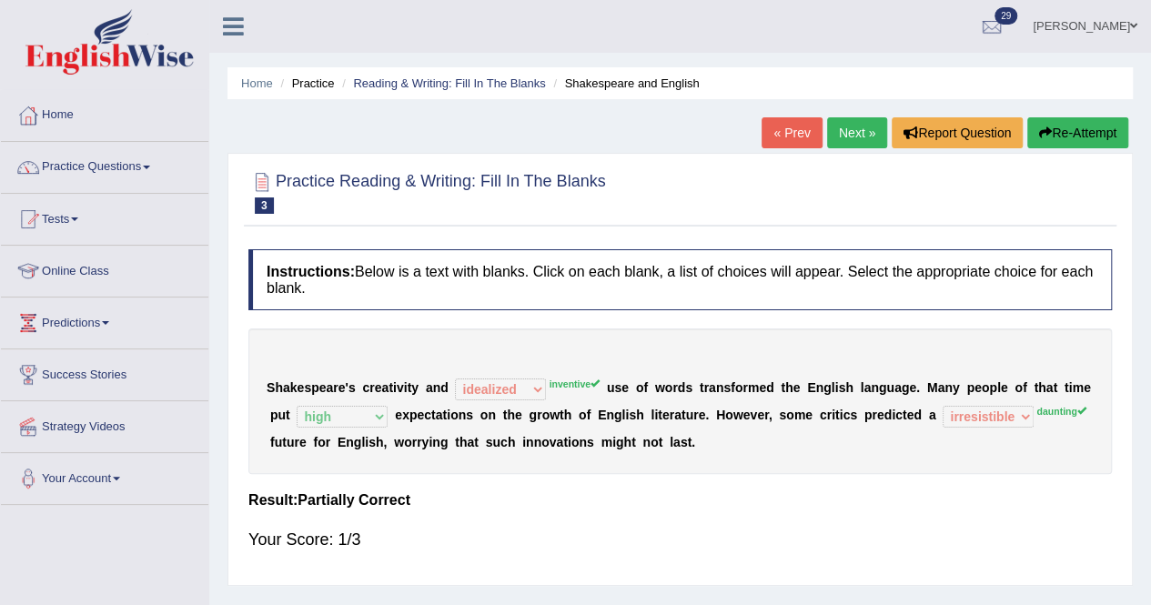
click at [869, 137] on link "Next »" at bounding box center [857, 132] width 60 height 31
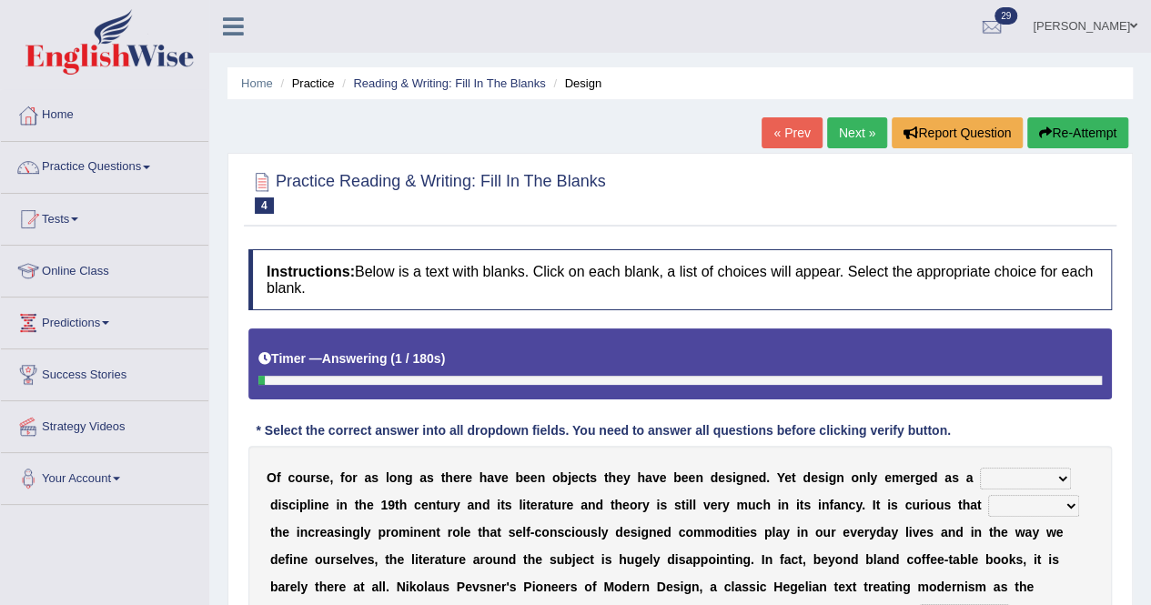
scroll to position [349, 0]
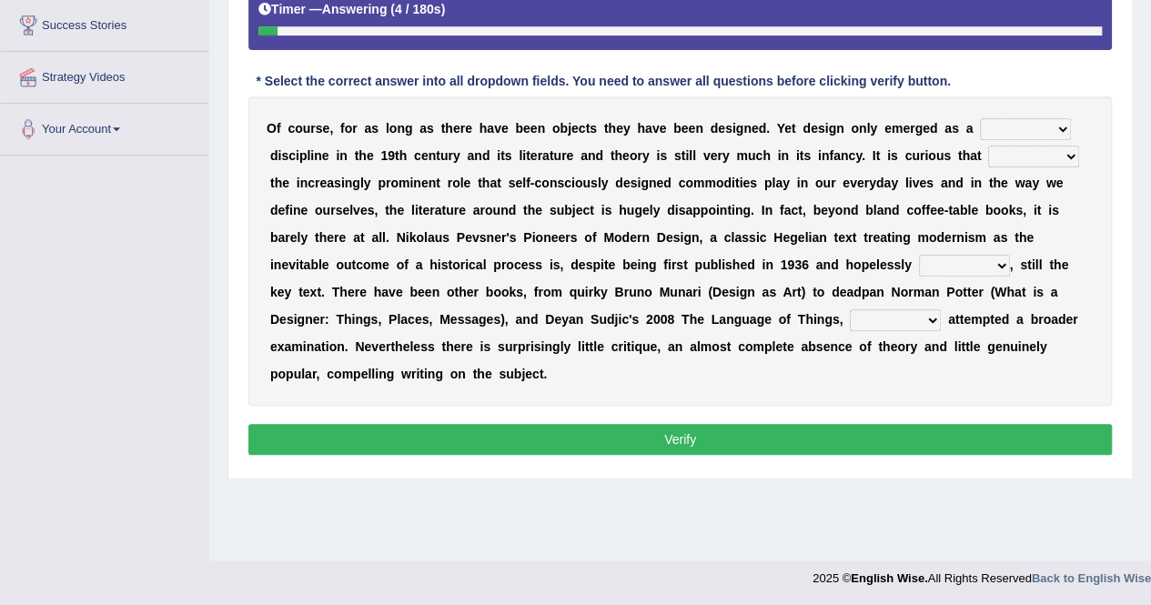
click at [1063, 119] on select "bilateral ubiquitous foremost dedicated" at bounding box center [1025, 129] width 91 height 22
select select "dedicated"
click at [980, 118] on select "bilateral ubiquitous foremost dedicated" at bounding box center [1025, 129] width 91 height 22
click at [1070, 153] on select "since despite within through" at bounding box center [1033, 157] width 91 height 22
select select "through"
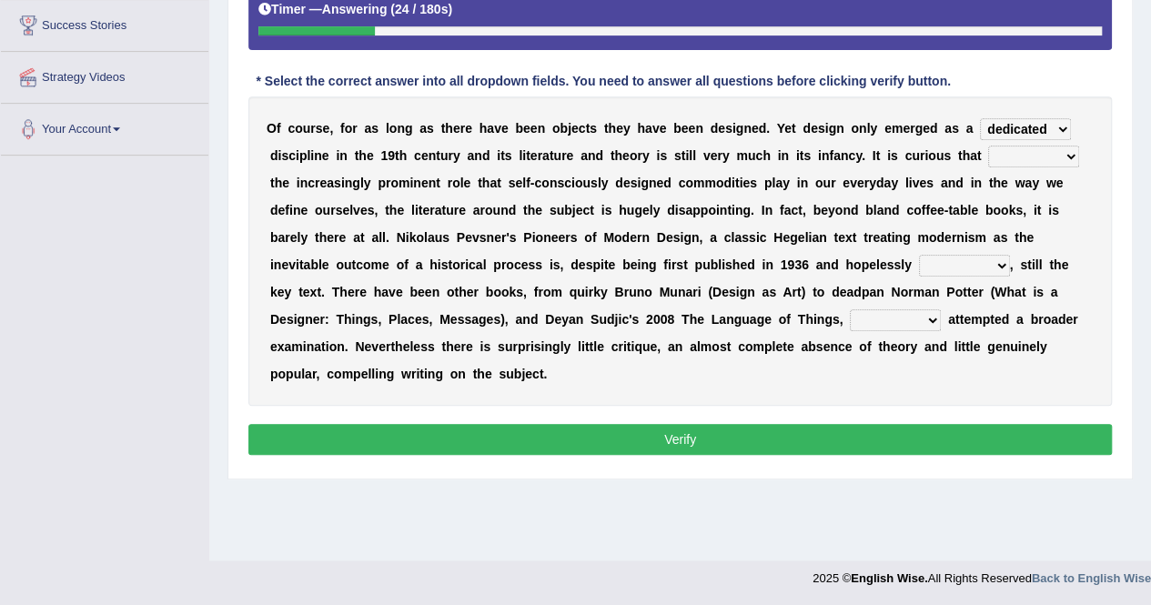
click at [988, 146] on select "since despite within through" at bounding box center [1033, 157] width 91 height 22
click at [996, 256] on select "dates dating date dated" at bounding box center [964, 266] width 91 height 22
select select "dating"
click at [919, 255] on select "dates dating date dated" at bounding box center [964, 266] width 91 height 22
click at [937, 321] on select "which then however as" at bounding box center [895, 320] width 91 height 22
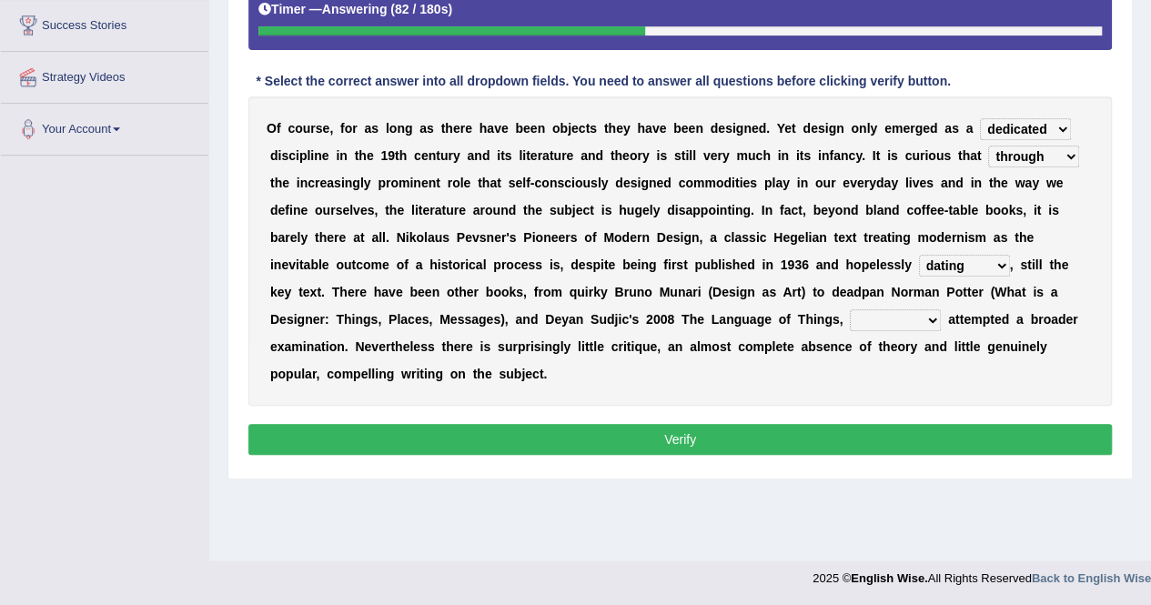
select select "which"
click at [850, 309] on select "which then however as" at bounding box center [895, 320] width 91 height 22
click at [734, 441] on button "Verify" at bounding box center [680, 439] width 864 height 31
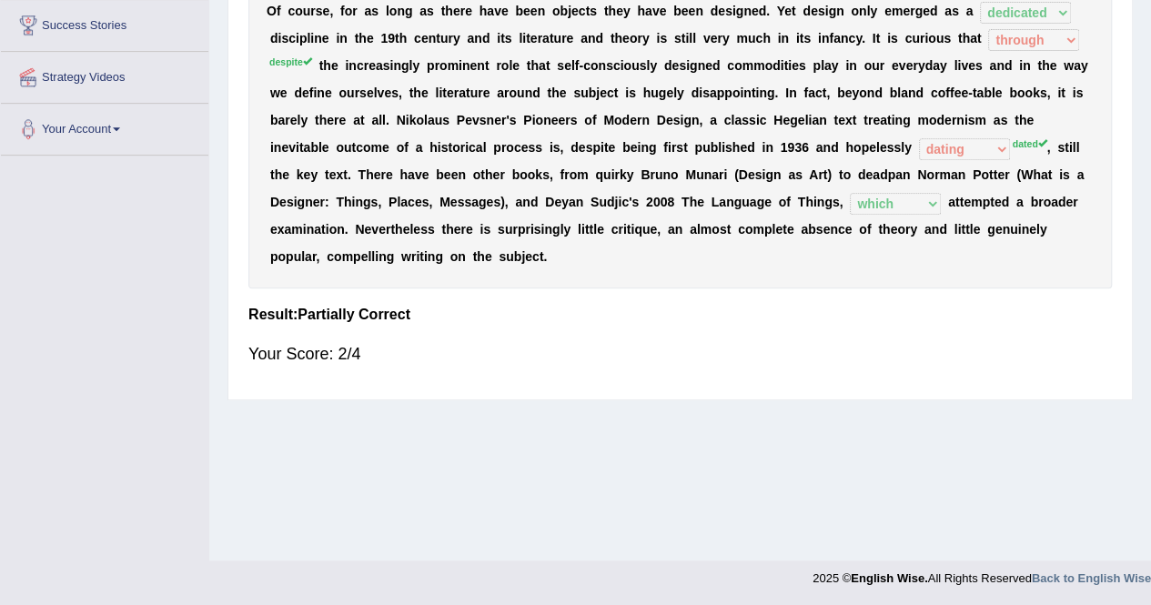
scroll to position [0, 0]
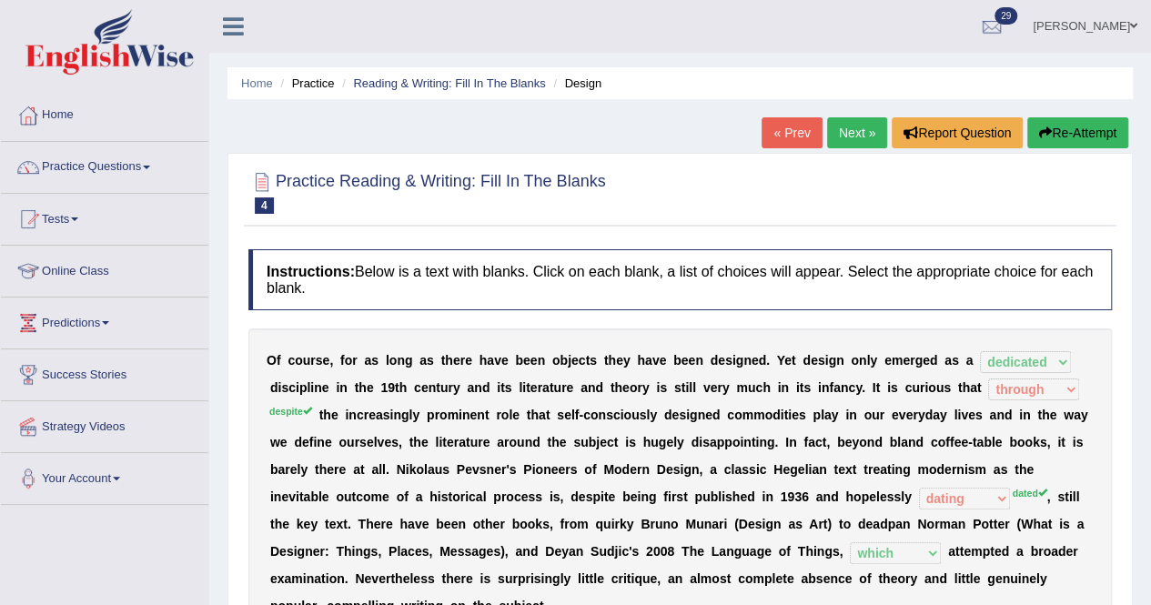
click at [843, 130] on link "Next »" at bounding box center [857, 132] width 60 height 31
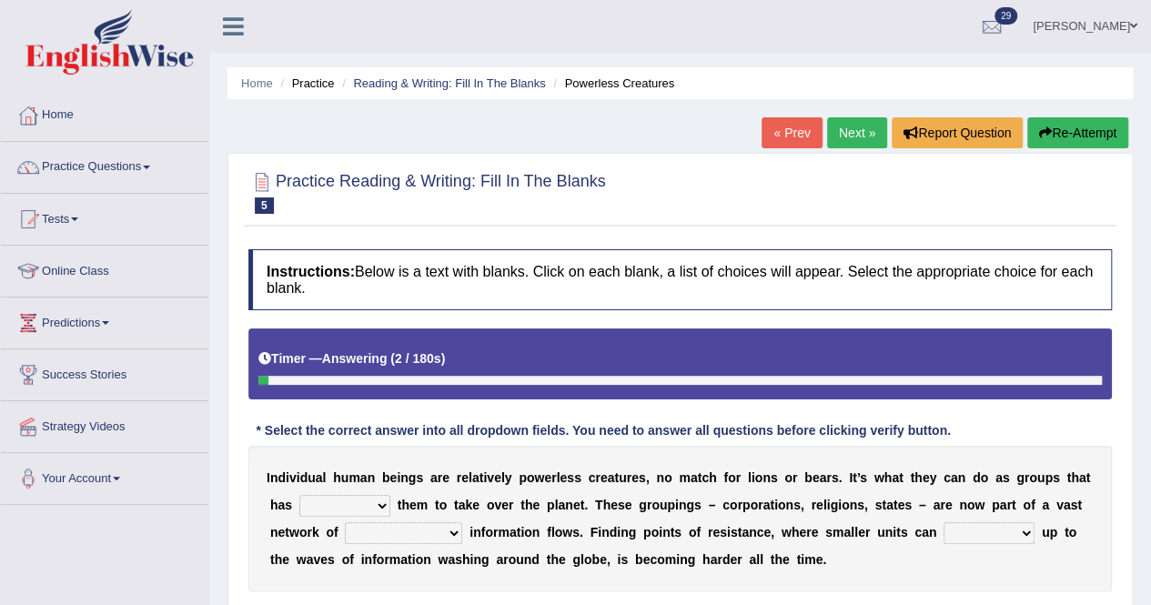
click at [384, 504] on select "enabled contended embodied conjured" at bounding box center [344, 506] width 91 height 22
select select "enabled"
click at [299, 495] on select "enabled contended embodied conjured" at bounding box center [344, 506] width 91 height 22
click at [446, 532] on select "interconnected overlapping fastened exploited" at bounding box center [403, 533] width 117 height 22
select select "interconnected"
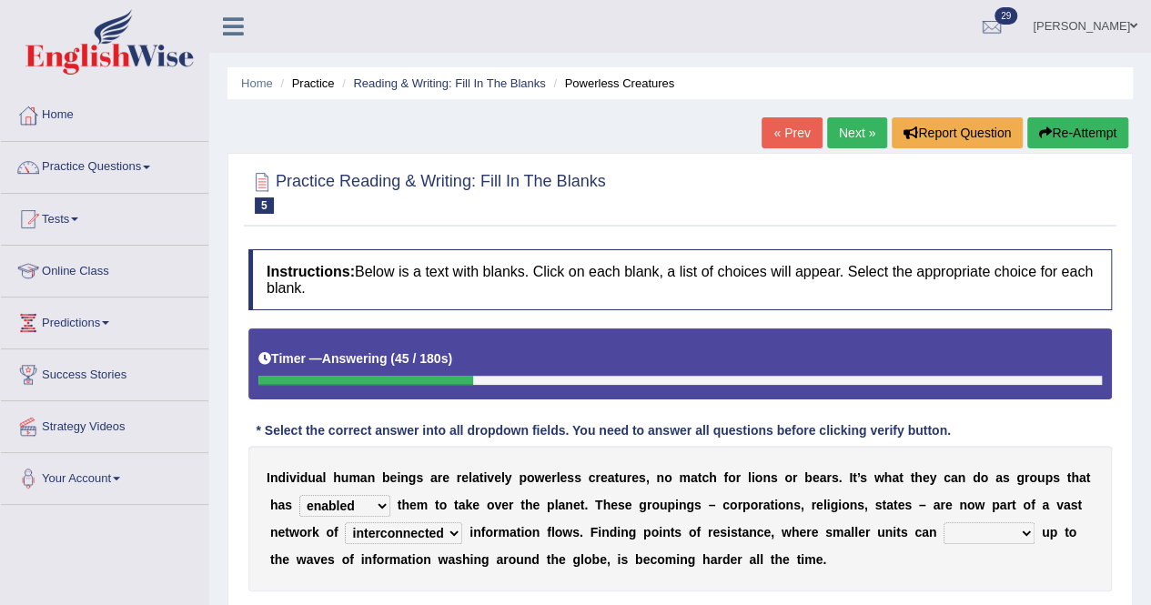
click at [345, 522] on select "interconnected overlapping fastened exploited" at bounding box center [403, 533] width 117 height 22
click at [1025, 525] on select "stand raise hail pump" at bounding box center [989, 533] width 91 height 22
click at [944, 522] on select "stand raise hail pump" at bounding box center [989, 533] width 91 height 22
click at [1025, 535] on select "stand raise hail pump" at bounding box center [989, 533] width 91 height 22
select select "raise"
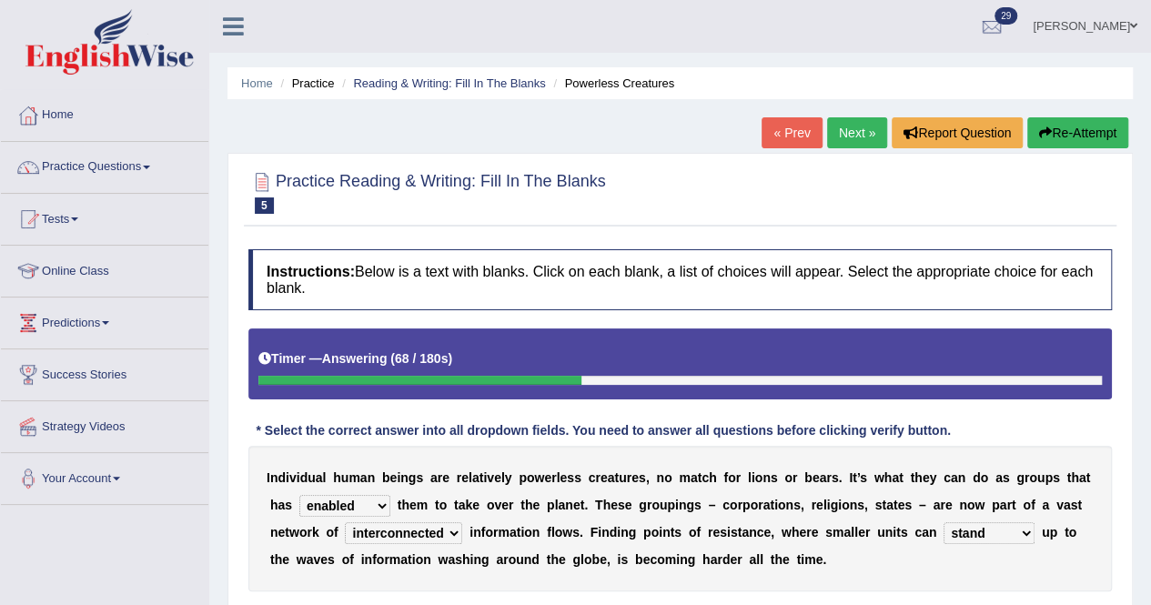
click at [944, 522] on select "stand raise hail pump" at bounding box center [989, 533] width 91 height 22
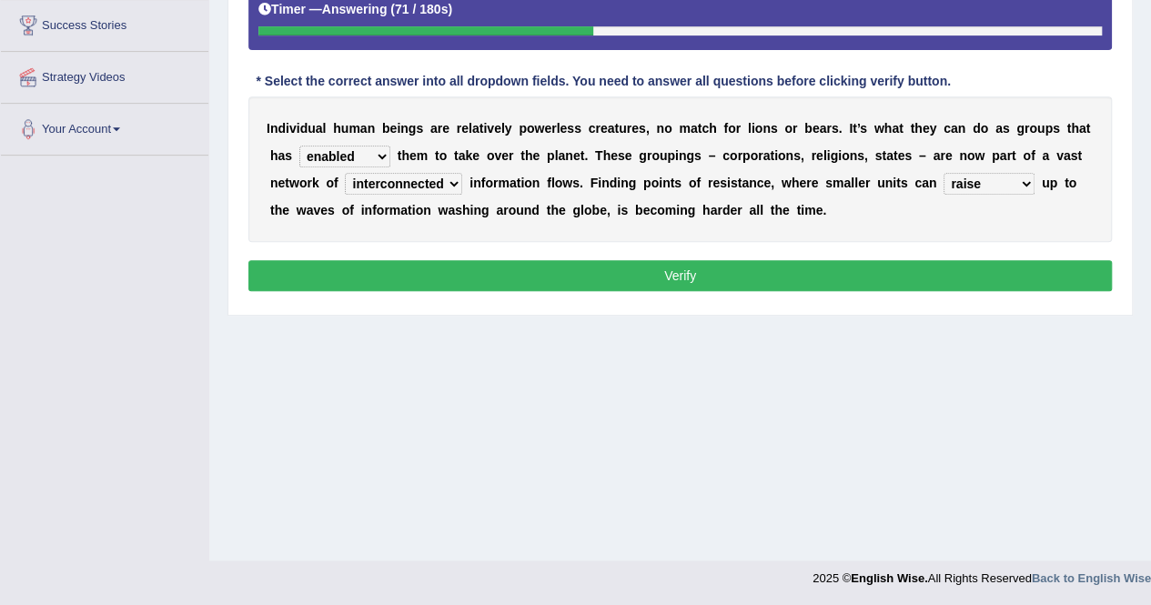
click at [801, 278] on button "Verify" at bounding box center [680, 275] width 864 height 31
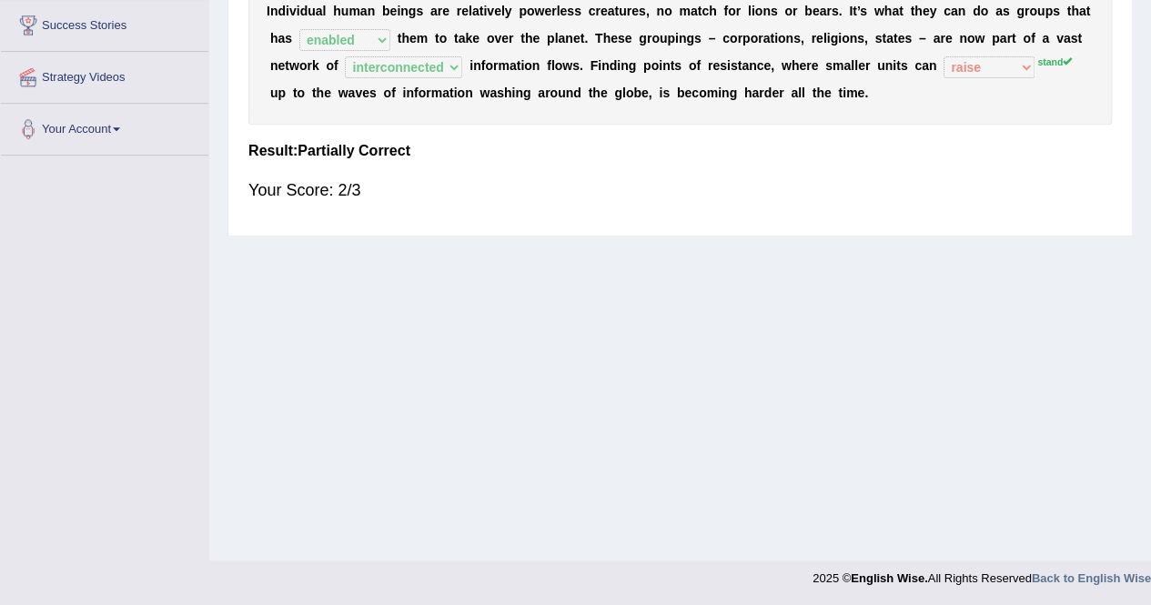
scroll to position [0, 0]
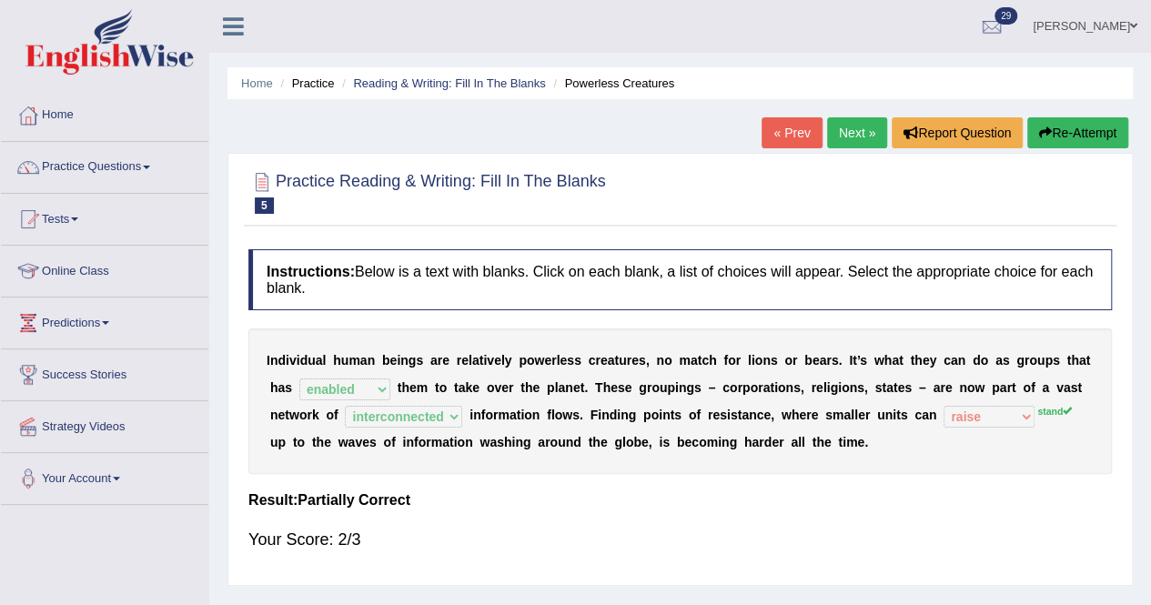
click at [850, 127] on link "Next »" at bounding box center [857, 132] width 60 height 31
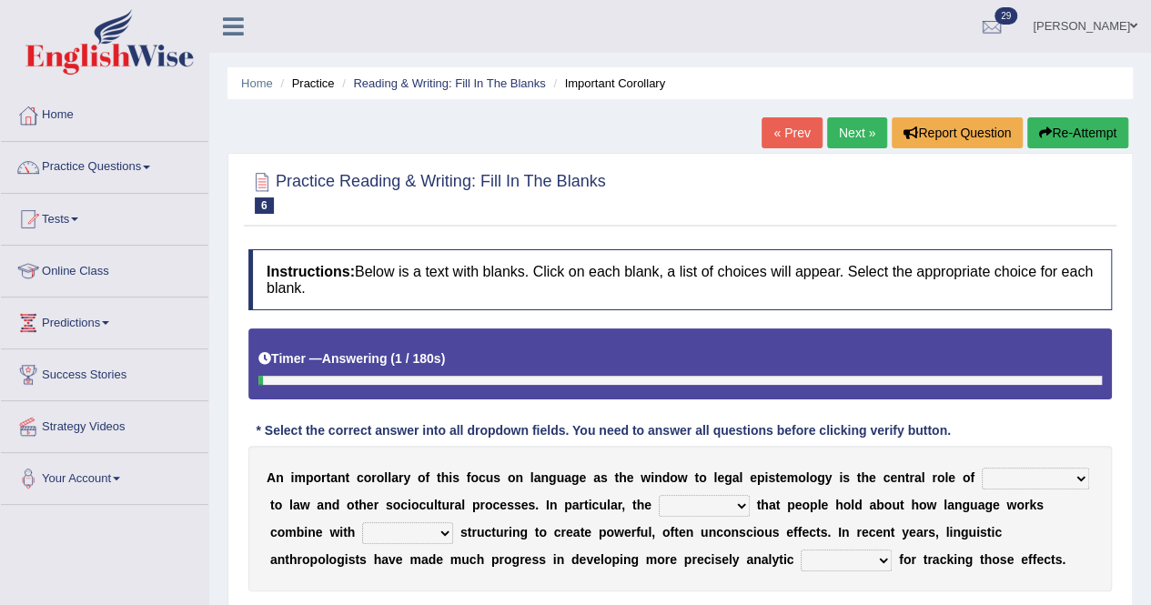
scroll to position [349, 0]
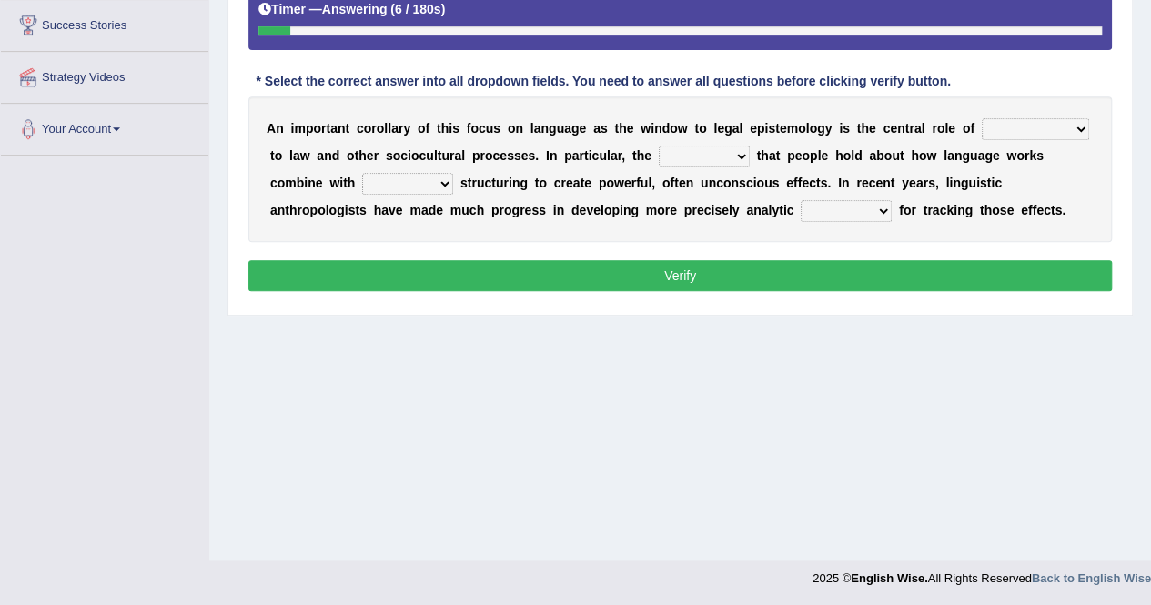
click at [1068, 128] on select "discourse epoch dialect acquaintance" at bounding box center [1035, 129] width 107 height 22
select select "discourse"
click at [982, 118] on select "discourse epoch dialect acquaintance" at bounding box center [1035, 129] width 107 height 22
click at [734, 152] on select "deviation besmirch consent ideas" at bounding box center [704, 157] width 91 height 22
select select "consent"
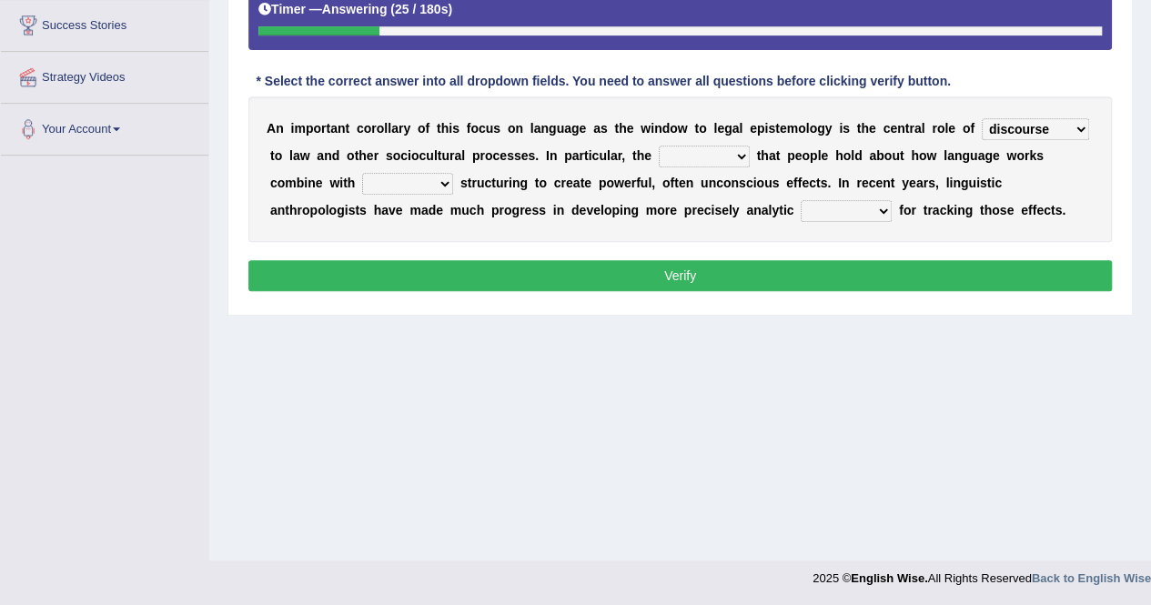
click at [659, 146] on select "deviation besmirch consent ideas" at bounding box center [704, 157] width 91 height 22
click at [446, 179] on select "mandatory linguistic legitimate customary" at bounding box center [407, 184] width 91 height 22
select select "legitimate"
click at [362, 173] on select "mandatory linguistic legitimate customary" at bounding box center [407, 184] width 91 height 22
click at [877, 206] on select "tools appetite albums stroke" at bounding box center [846, 211] width 91 height 22
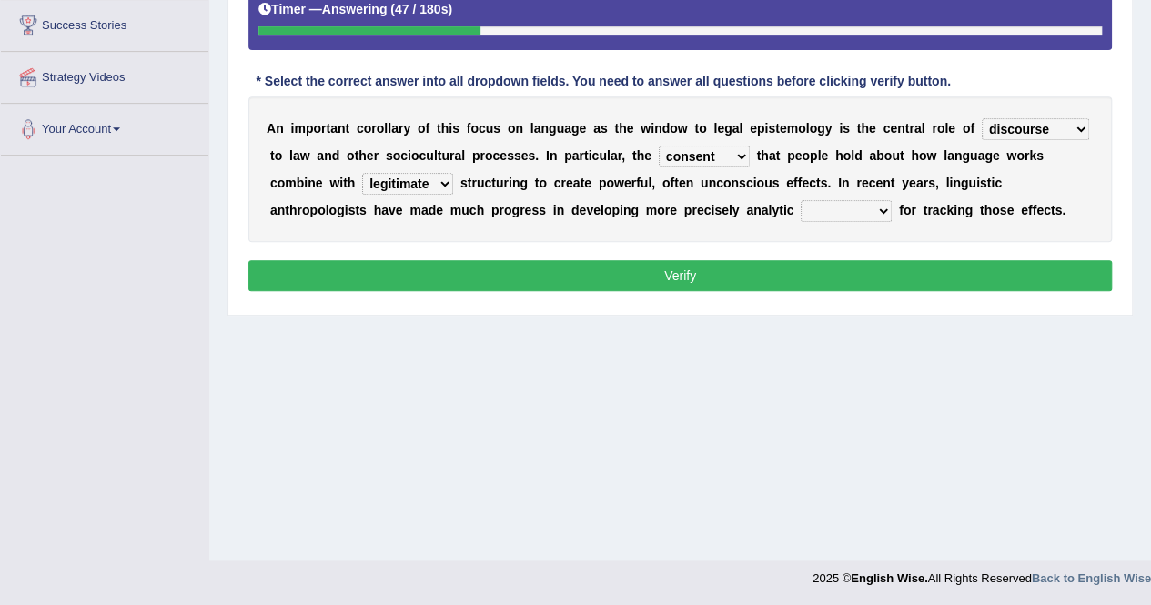
select select "tools"
click at [801, 200] on select "tools appetite albums stroke" at bounding box center [846, 211] width 91 height 22
click at [798, 277] on button "Verify" at bounding box center [680, 275] width 864 height 31
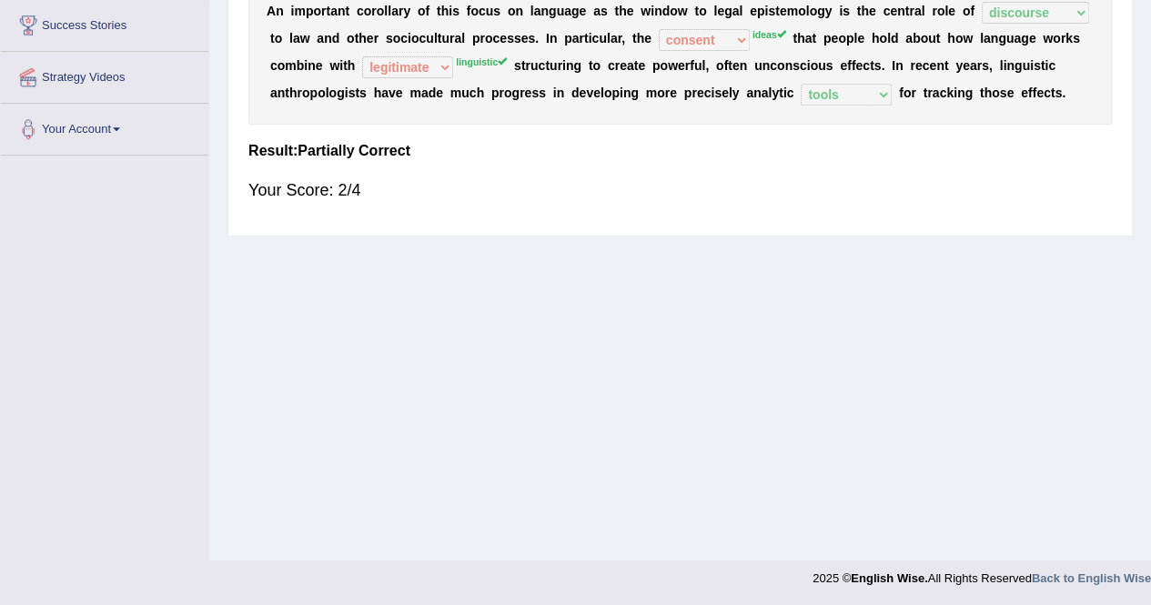
scroll to position [0, 0]
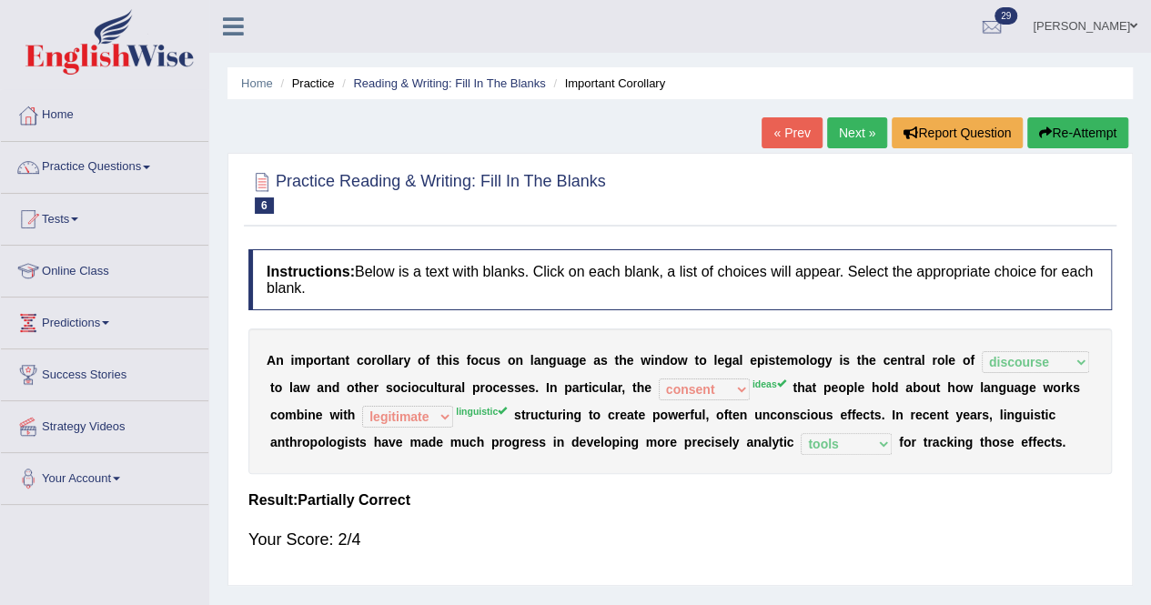
click at [853, 127] on link "Next »" at bounding box center [857, 132] width 60 height 31
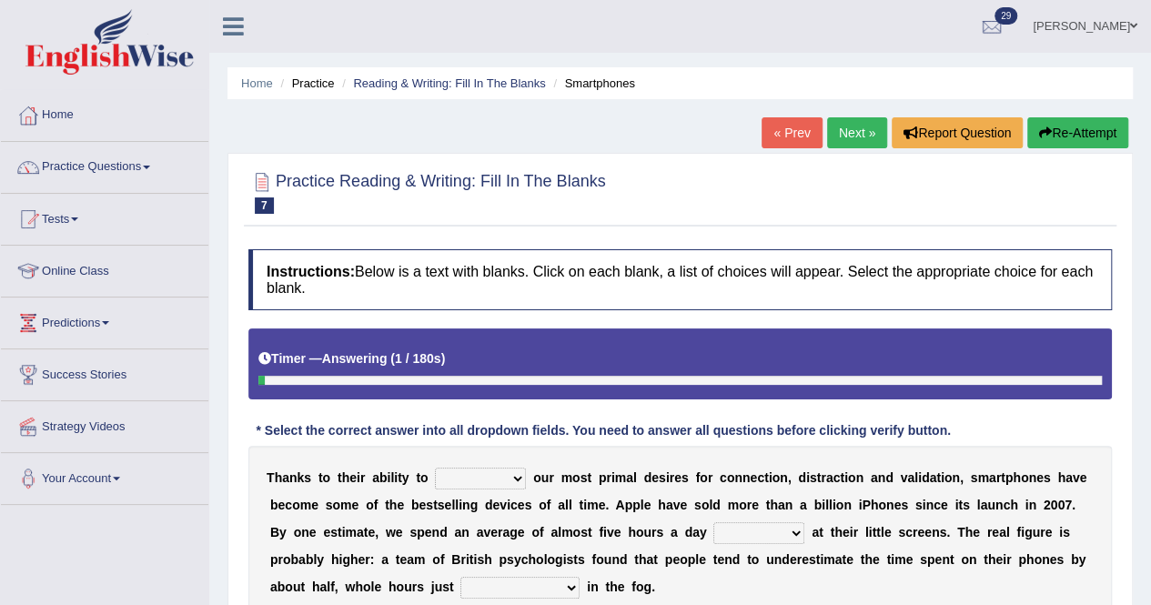
scroll to position [349, 0]
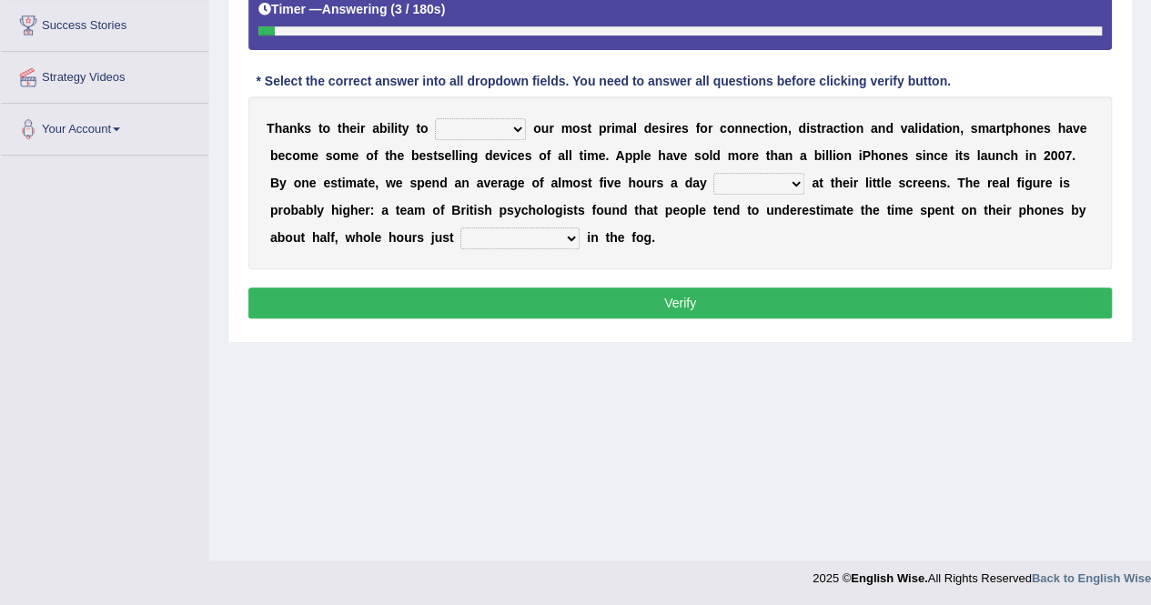
click at [516, 134] on select "hijack describe sharpen conserve" at bounding box center [480, 129] width 91 height 22
select select "describe"
click at [435, 118] on select "hijack describe sharpen conserve" at bounding box center [480, 129] width 91 height 22
click at [793, 183] on select "watching waggling snoring staring" at bounding box center [759, 184] width 91 height 22
select select "watching"
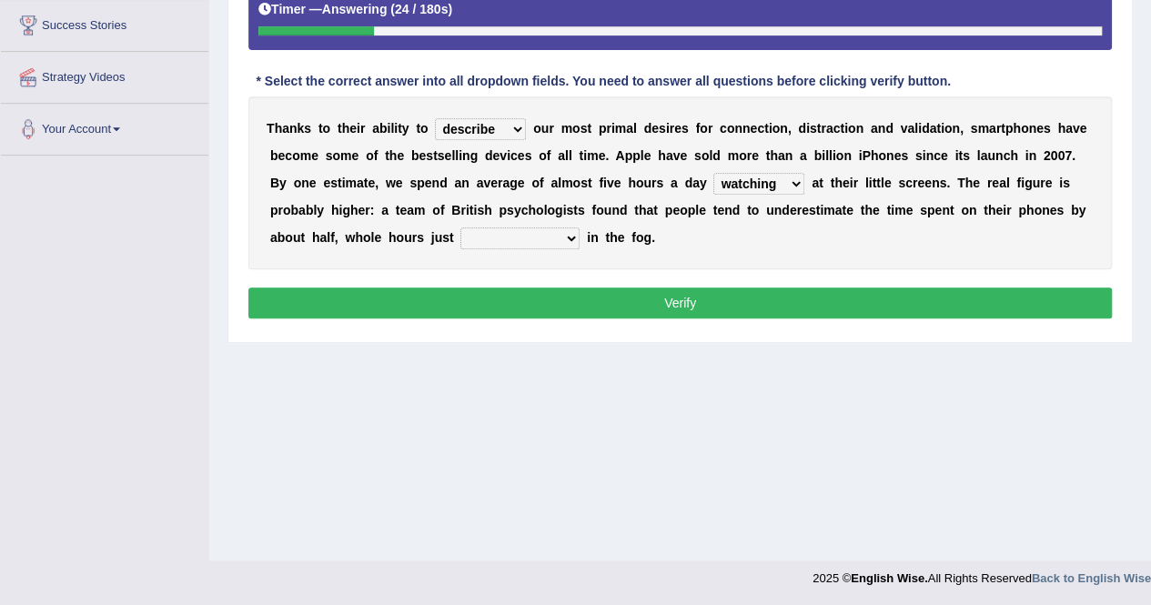
click at [714, 173] on select "watching waggling snoring staring" at bounding box center [759, 184] width 91 height 22
click at [570, 237] on select "has evaporated evaporating evaporate evaporates" at bounding box center [520, 239] width 119 height 22
click at [461, 228] on select "has evaporated evaporating evaporate evaporates" at bounding box center [520, 239] width 119 height 22
click at [570, 243] on select "has evaporated evaporating evaporate evaporates" at bounding box center [520, 239] width 119 height 22
select select "evaporate"
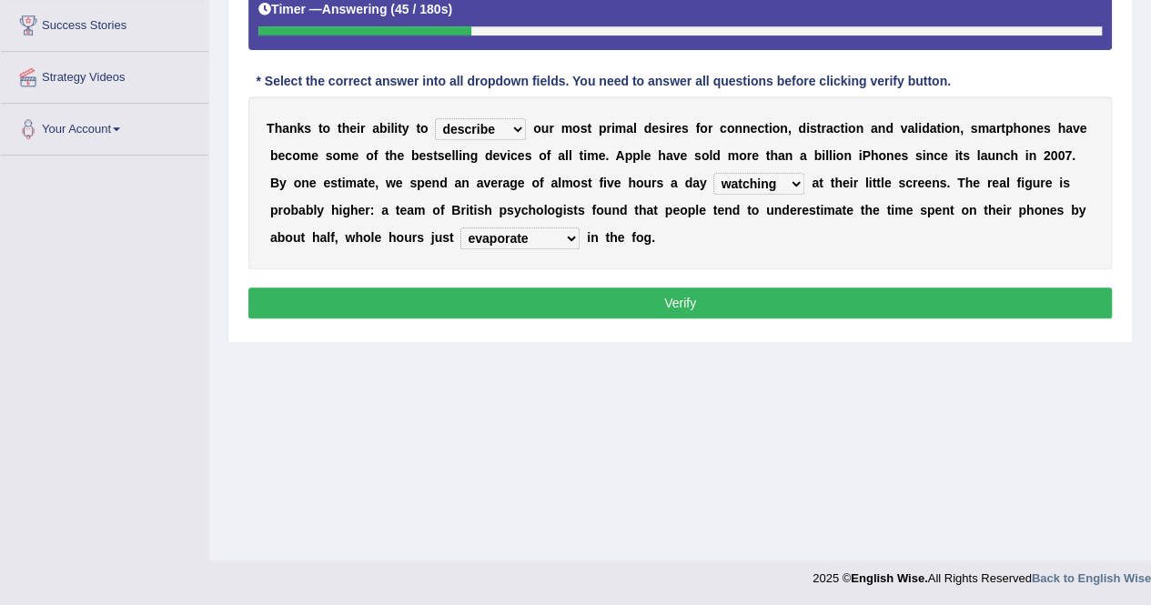
click at [461, 228] on select "has evaporated evaporating evaporate evaporates" at bounding box center [520, 239] width 119 height 22
click at [578, 299] on button "Verify" at bounding box center [680, 303] width 864 height 31
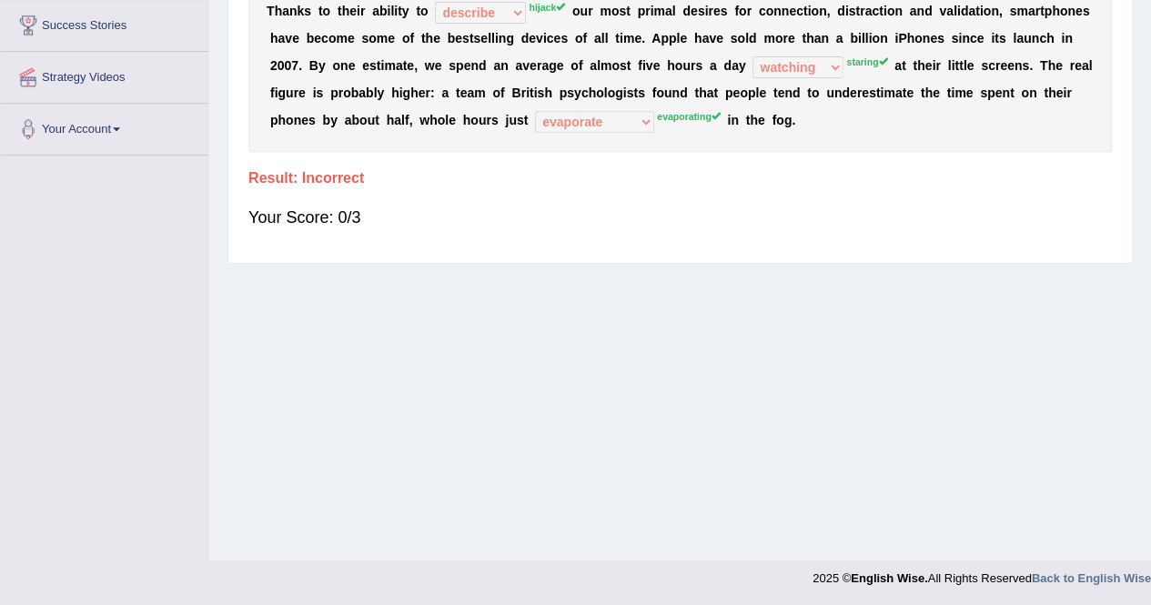
scroll to position [0, 0]
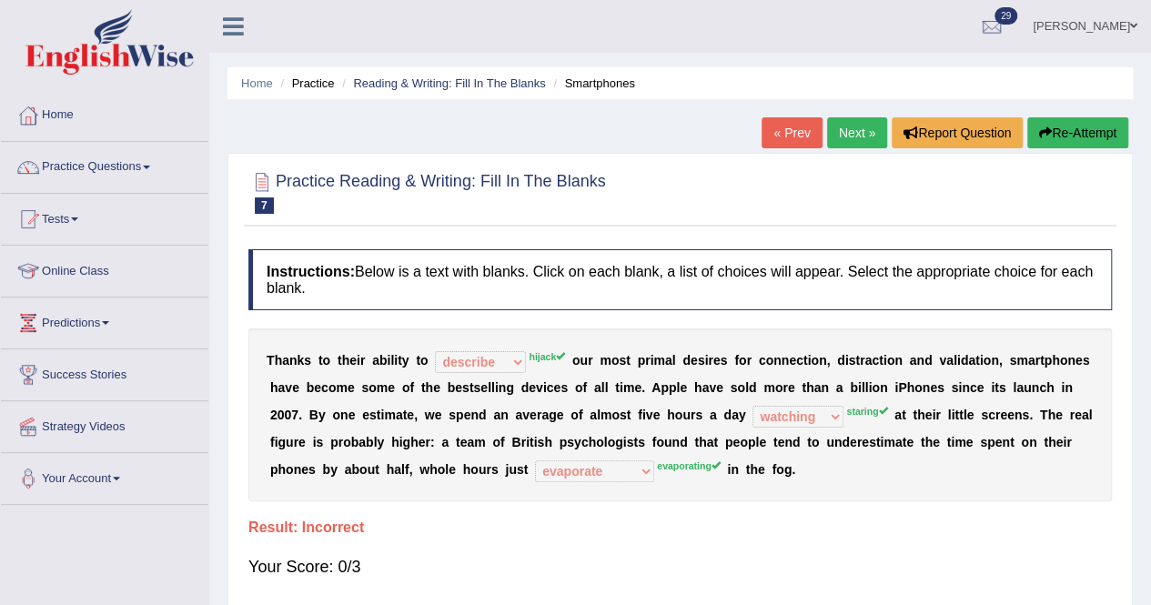
click at [1099, 134] on button "Re-Attempt" at bounding box center [1078, 132] width 101 height 31
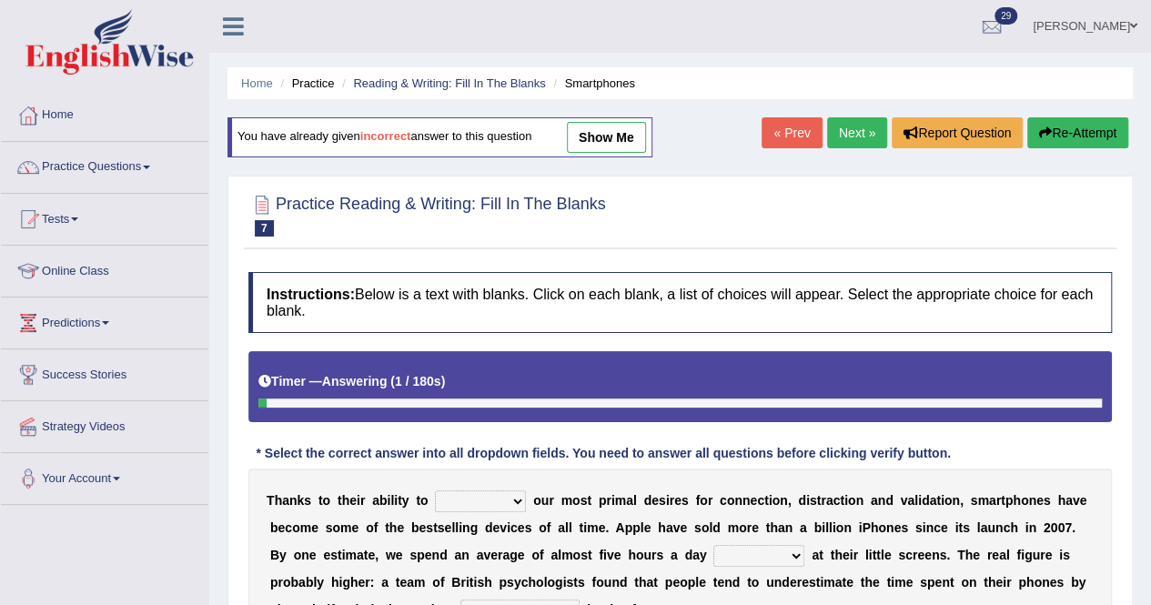
click at [514, 497] on select "hijack describe sharpen conserve" at bounding box center [480, 502] width 91 height 22
select select "hijack"
click at [435, 491] on select "hijack describe sharpen conserve" at bounding box center [480, 502] width 91 height 22
click at [795, 552] on select "watching waggling snoring staring" at bounding box center [759, 556] width 91 height 22
select select "staring"
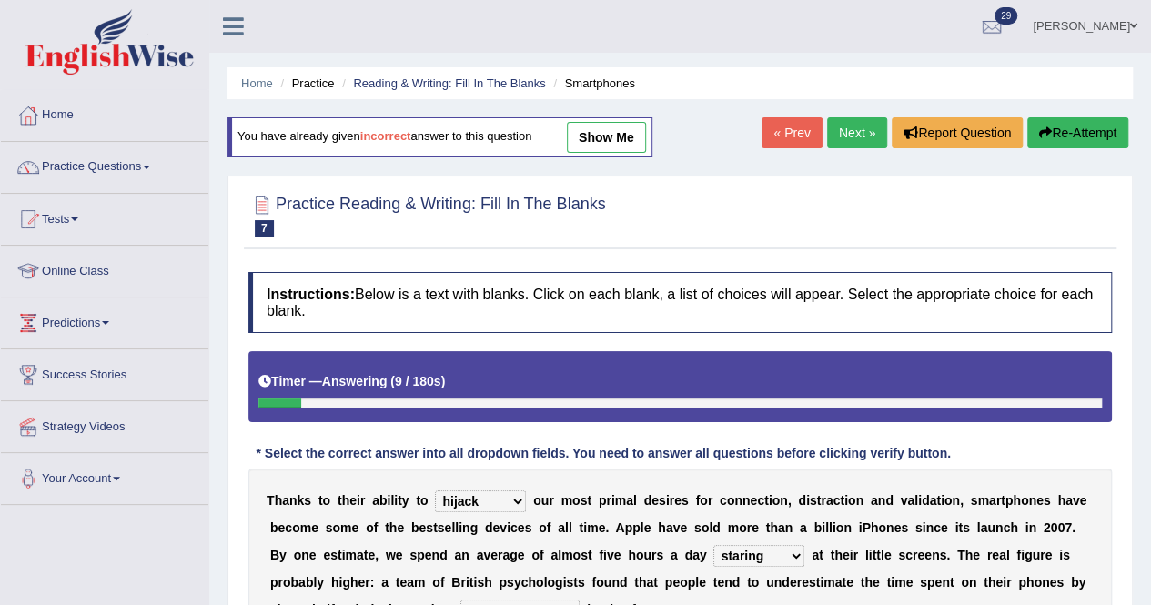
click at [714, 545] on select "watching waggling snoring staring" at bounding box center [759, 556] width 91 height 22
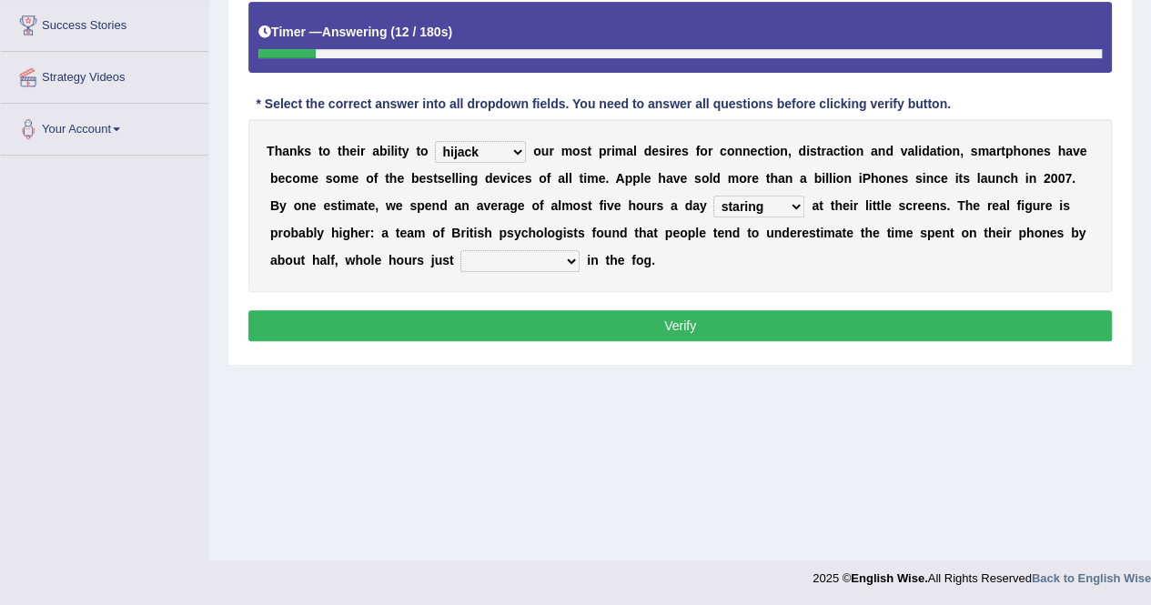
click at [569, 261] on select "has evaporated evaporating evaporate evaporates" at bounding box center [520, 261] width 119 height 22
select select "evaporating"
click at [461, 250] on select "has evaporated evaporating evaporate evaporates" at bounding box center [520, 261] width 119 height 22
click at [639, 336] on button "Verify" at bounding box center [680, 325] width 864 height 31
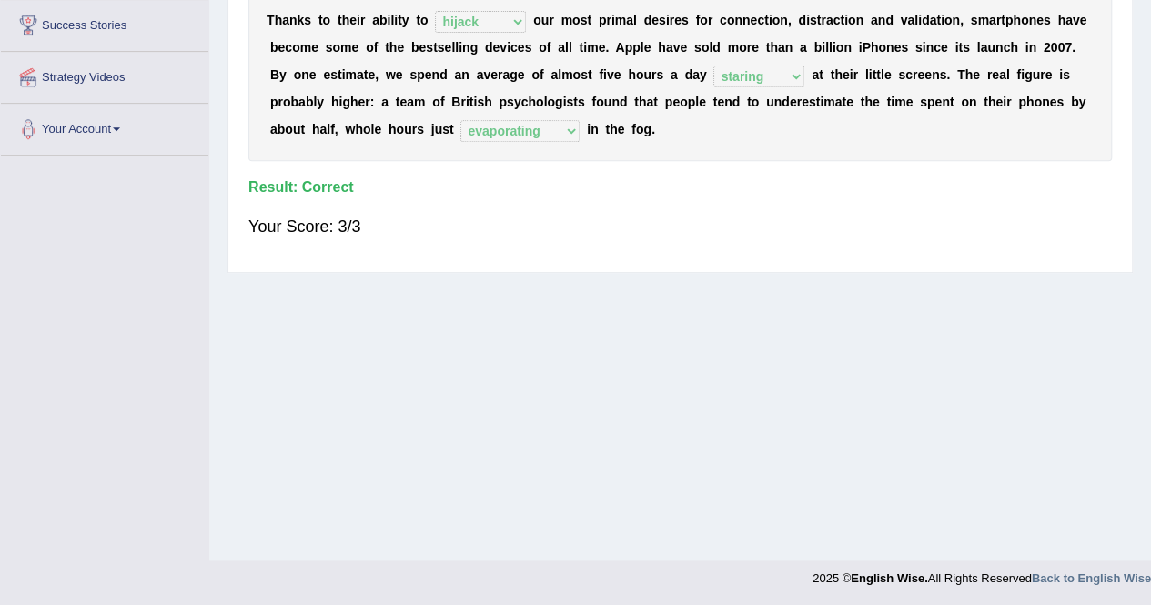
scroll to position [0, 0]
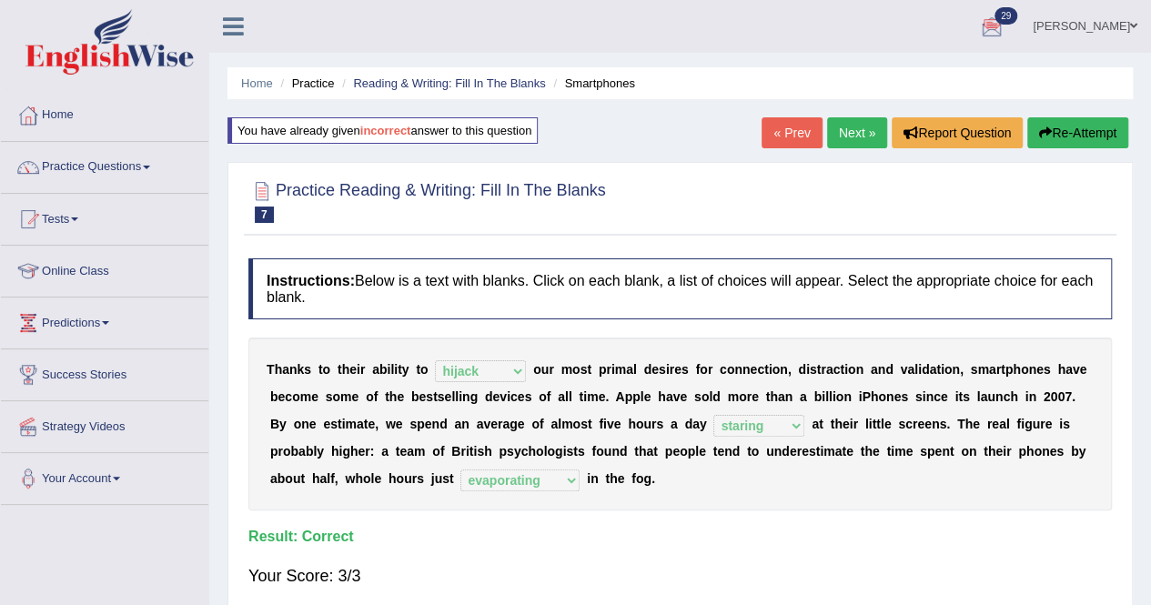
click at [850, 131] on link "Next »" at bounding box center [857, 132] width 60 height 31
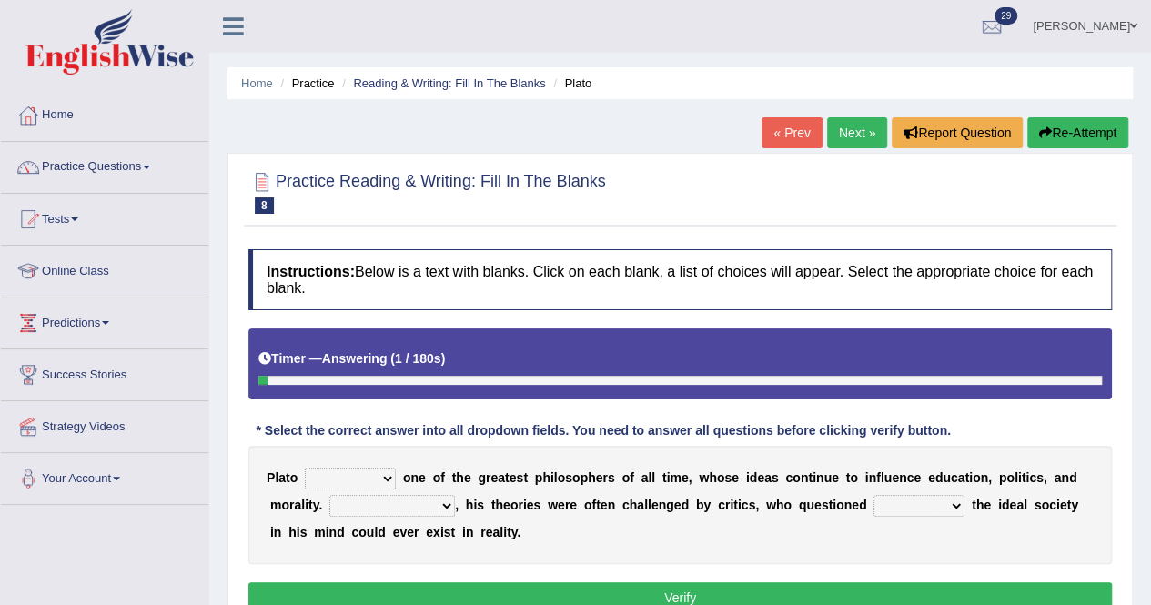
click at [391, 477] on select "keeps comes claims remains" at bounding box center [350, 479] width 91 height 22
select select "claims"
click at [305, 468] on select "keeps comes claims remains" at bounding box center [350, 479] width 91 height 22
click at [451, 501] on select "Notwithstanding So However Whatever" at bounding box center [392, 506] width 126 height 22
select select "However"
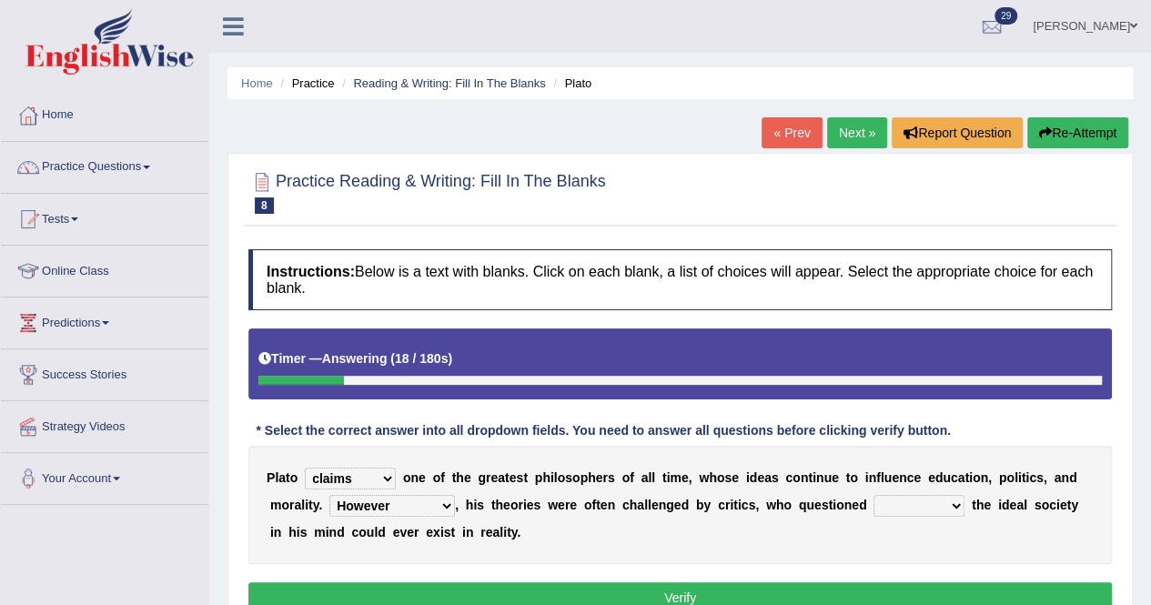
click at [329, 495] on select "Notwithstanding So However Whatever" at bounding box center [392, 506] width 126 height 22
click at [948, 501] on select "which what that whether" at bounding box center [919, 506] width 91 height 22
select select "whether"
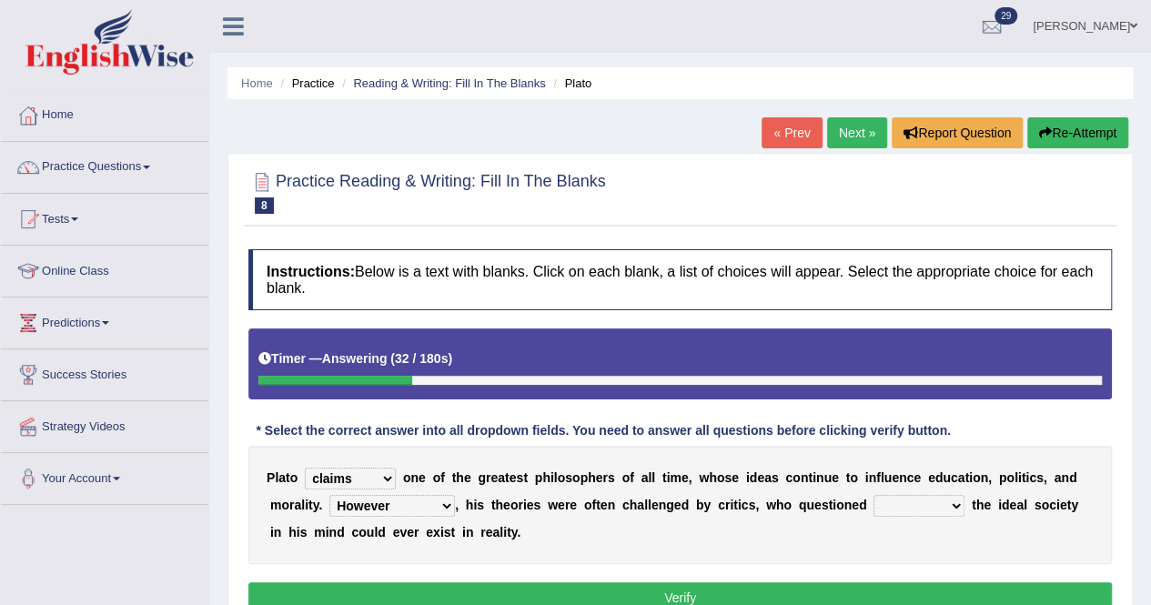
click at [874, 495] on select "which what that whether" at bounding box center [919, 506] width 91 height 22
click at [758, 587] on button "Verify" at bounding box center [680, 597] width 864 height 31
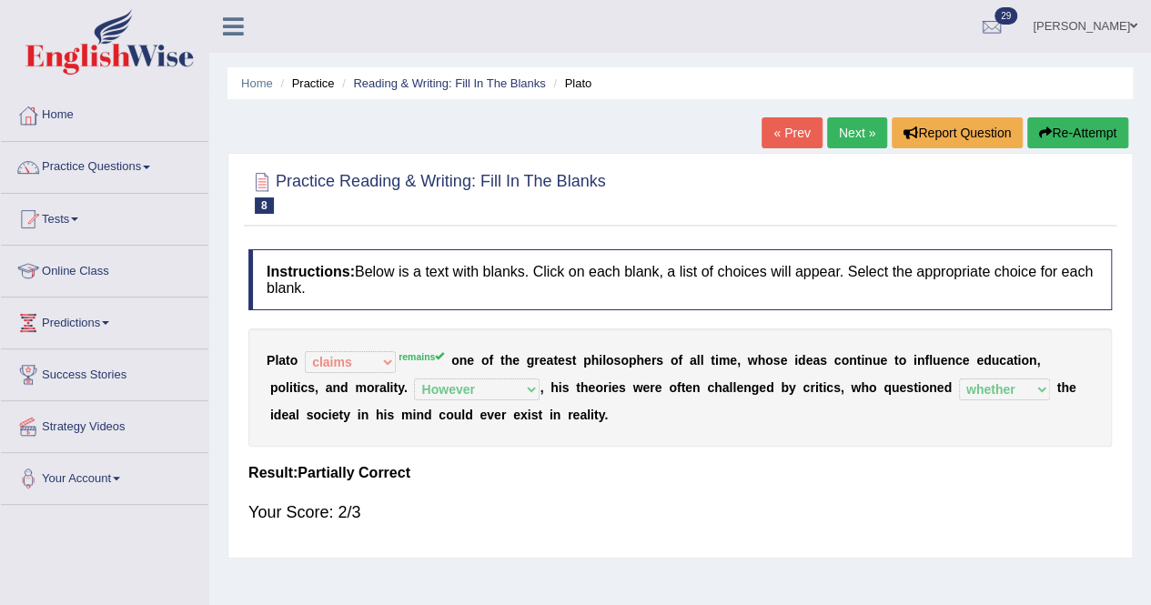
click at [857, 130] on link "Next »" at bounding box center [857, 132] width 60 height 31
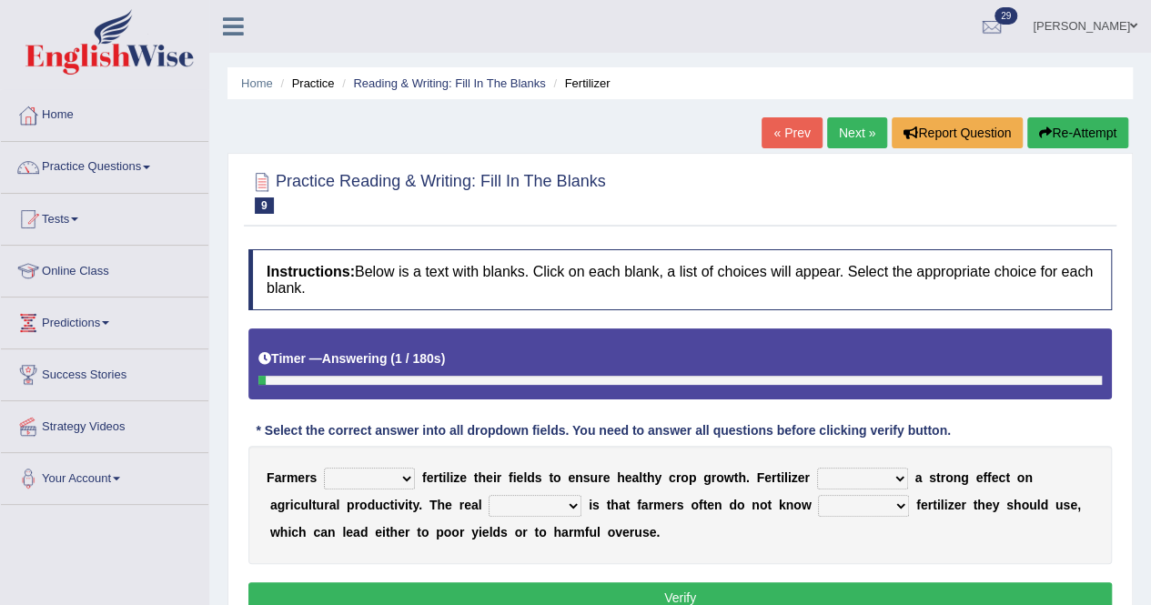
click at [397, 476] on select "must should need can" at bounding box center [369, 479] width 91 height 22
select select "must"
click at [324, 468] on select "must should need can" at bounding box center [369, 479] width 91 height 22
click at [899, 474] on select "has had have having" at bounding box center [862, 479] width 91 height 22
select select "had"
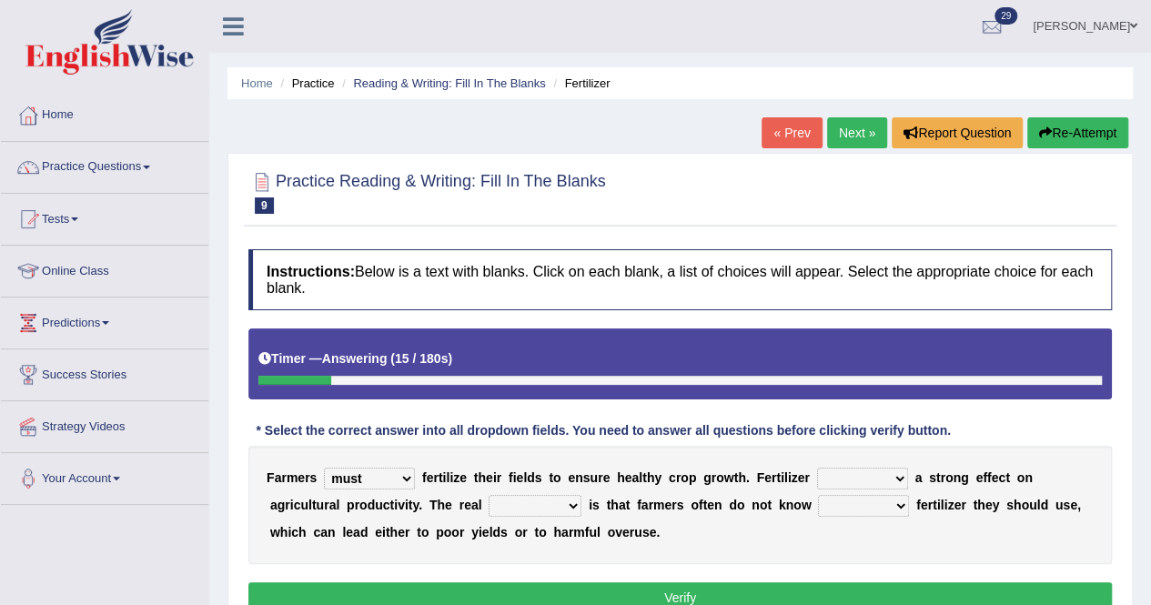
click at [817, 468] on select "has had have having" at bounding box center [862, 479] width 91 height 22
click at [570, 505] on select "problem question conclusion answer" at bounding box center [535, 506] width 93 height 22
select select "problem"
click at [489, 495] on select "problem question conclusion answer" at bounding box center [535, 506] width 93 height 22
click at [897, 507] on select "how much how many however so much" at bounding box center [863, 506] width 91 height 22
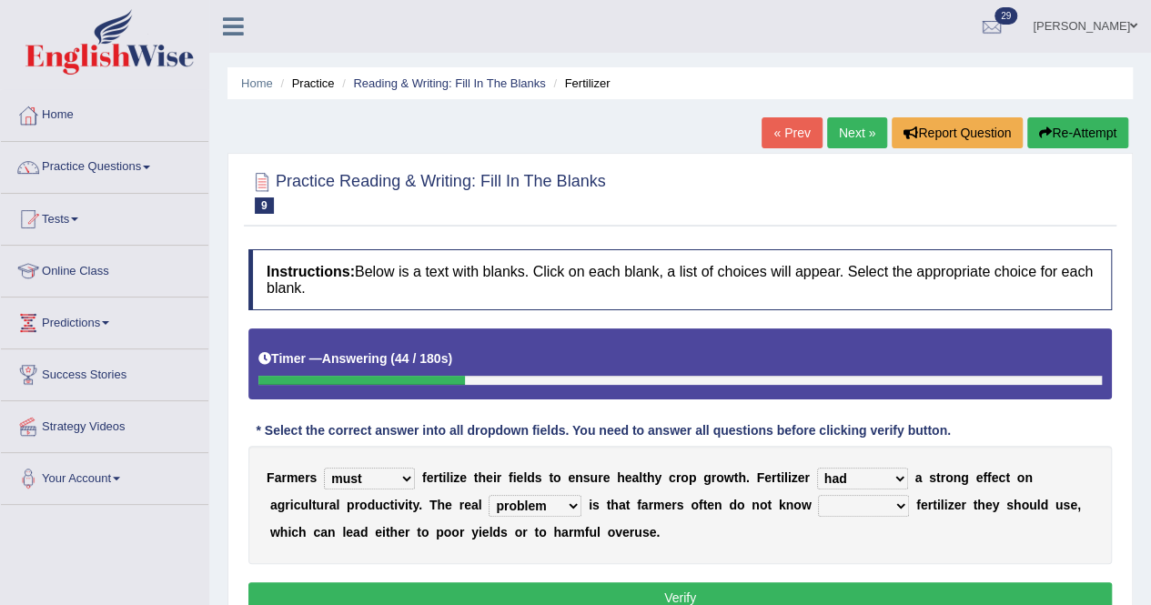
select select "how much"
click at [818, 495] on select "how much how many however so much" at bounding box center [863, 506] width 91 height 22
click at [828, 590] on button "Verify" at bounding box center [680, 597] width 864 height 31
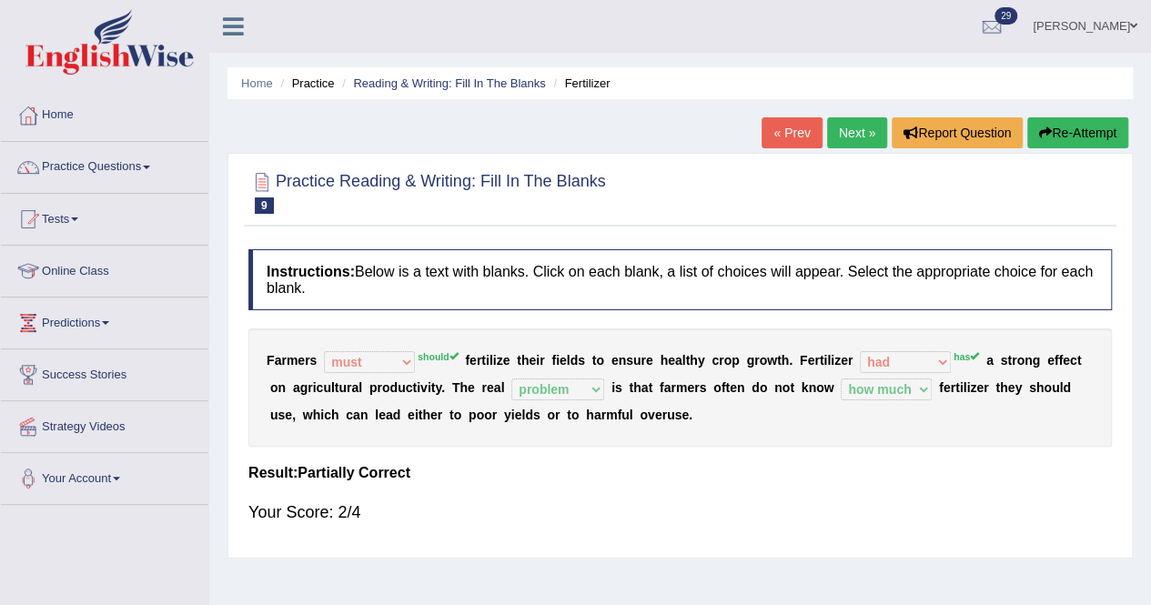
click at [1130, 437] on div "Practice Reading & Writing: Fill In The Blanks 9 Fertilizer Instructions: Below…" at bounding box center [681, 356] width 906 height 406
